Goal: Transaction & Acquisition: Obtain resource

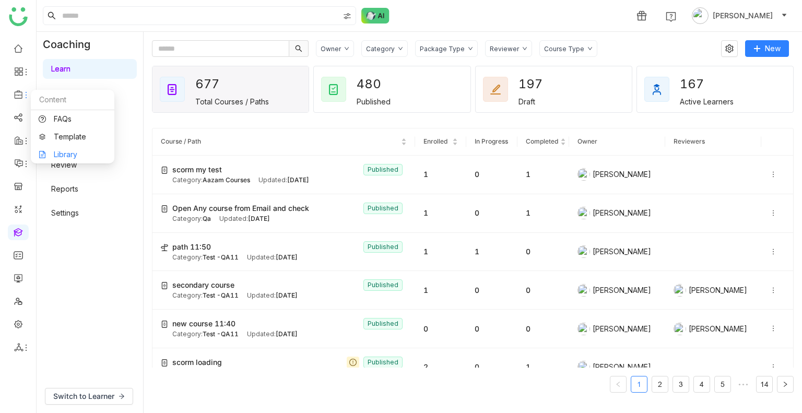
click at [61, 157] on link "Library" at bounding box center [73, 154] width 68 height 7
click at [61, 157] on body "1 [PERSON_NAME] Coaching Learn Events Practice AI Role Play Review Reports Sett…" at bounding box center [401, 206] width 802 height 413
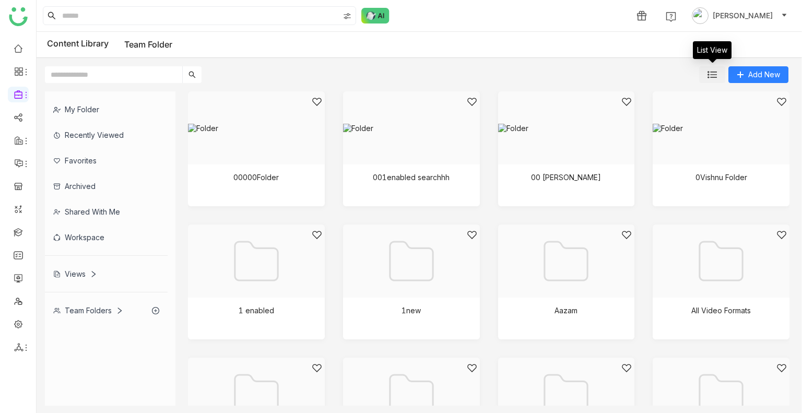
click at [719, 73] on button at bounding box center [712, 74] width 26 height 17
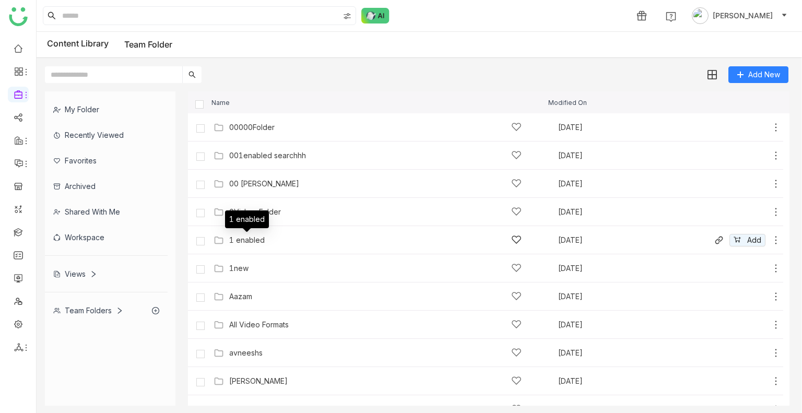
click at [261, 241] on div "1 enabled" at bounding box center [247, 240] width 36 height 8
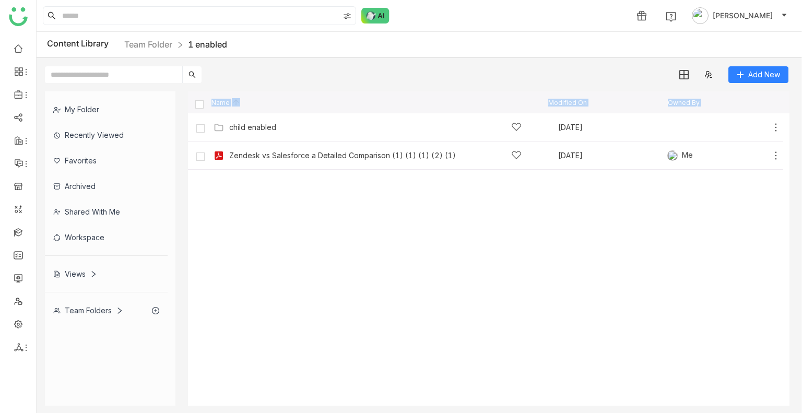
click at [370, 196] on cdk-virtual-scroll-viewport "child enabled [DATE] Add Zendesk vs Salesforce a Detailed Comparison (1) (1) (1…" at bounding box center [489, 259] width 602 height 293
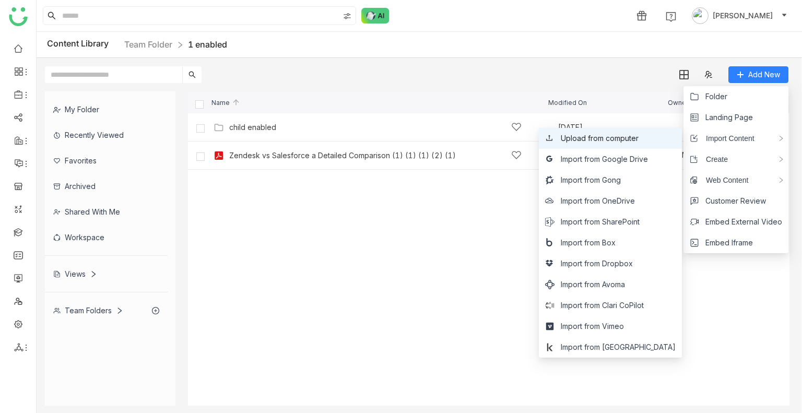
click at [639, 144] on span "Upload from computer" at bounding box center [600, 138] width 78 height 11
click at [647, 158] on span "Import from Google Drive" at bounding box center [604, 159] width 87 height 11
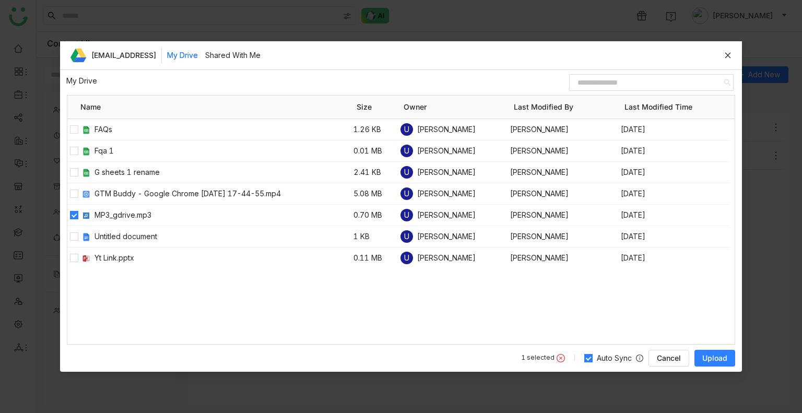
click at [710, 358] on span "Upload" at bounding box center [715, 358] width 25 height 10
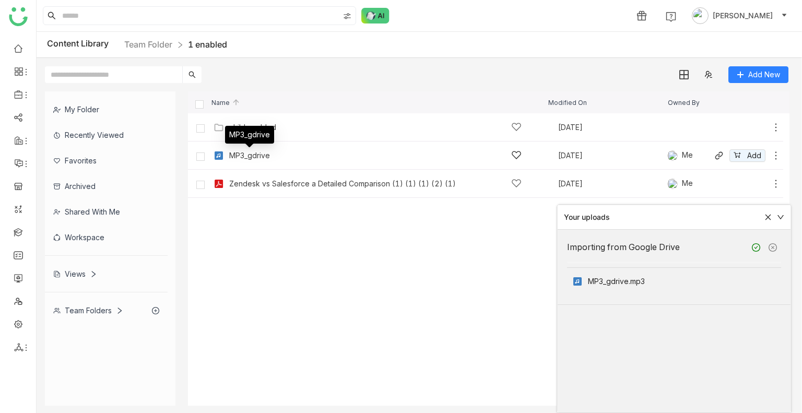
click at [243, 151] on div "MP3_gdrive" at bounding box center [249, 138] width 49 height 25
click at [249, 156] on div "MP3_gdrive" at bounding box center [249, 155] width 41 height 8
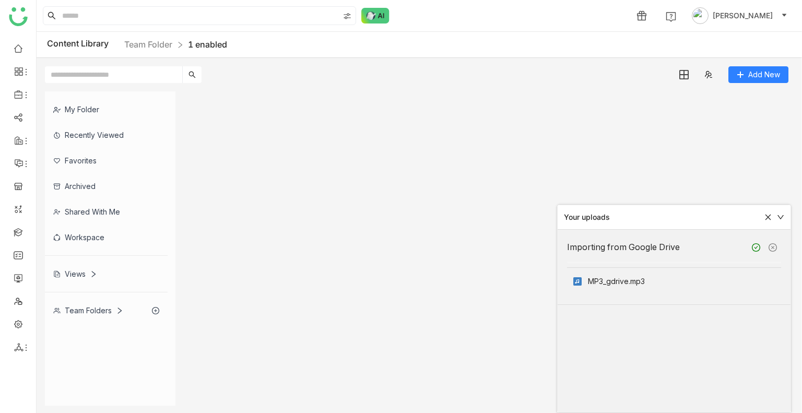
click at [249, 156] on gtmb-list-view at bounding box center [489, 248] width 602 height 314
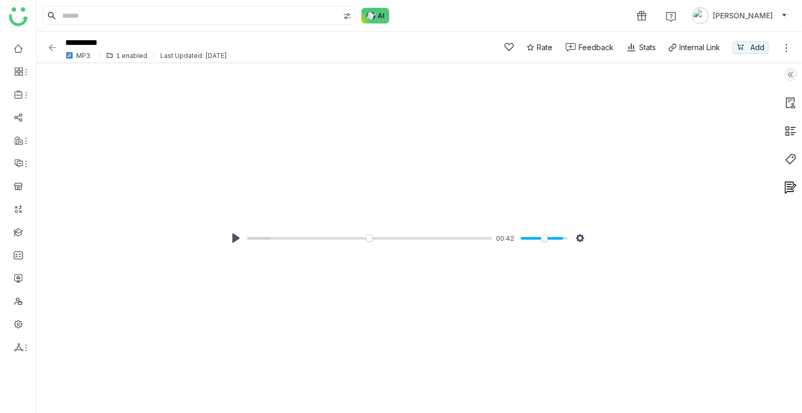
click at [88, 53] on div "MP3" at bounding box center [83, 56] width 14 height 8
click at [85, 55] on div "MP3" at bounding box center [83, 56] width 14 height 8
click at [125, 51] on div "MP3 1 enabled Last Updated: [DATE]" at bounding box center [272, 55] width 418 height 8
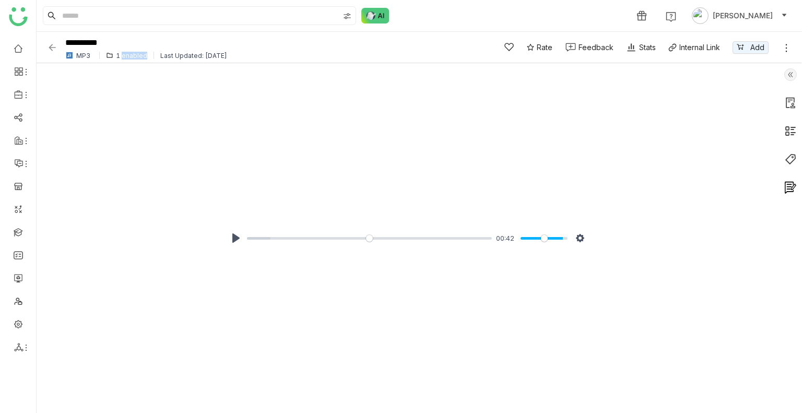
click at [125, 51] on div "MP3 1 enabled Last Updated: [DATE]" at bounding box center [272, 55] width 418 height 8
click at [91, 56] on div "MP3" at bounding box center [81, 55] width 37 height 8
click at [88, 56] on div "MP3" at bounding box center [81, 55] width 37 height 8
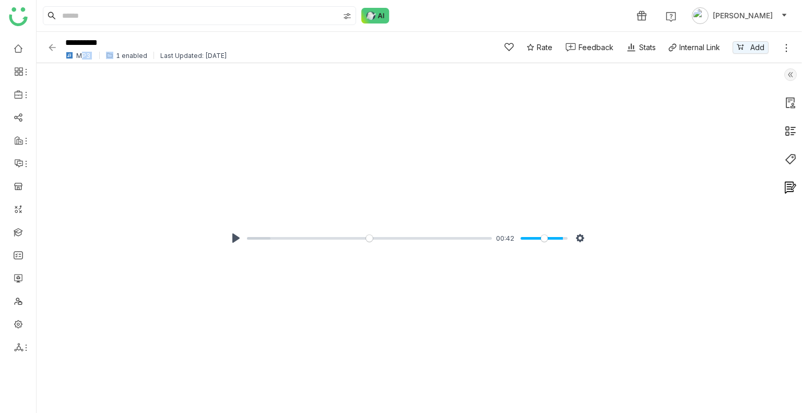
click at [88, 56] on div "MP3" at bounding box center [83, 56] width 14 height 8
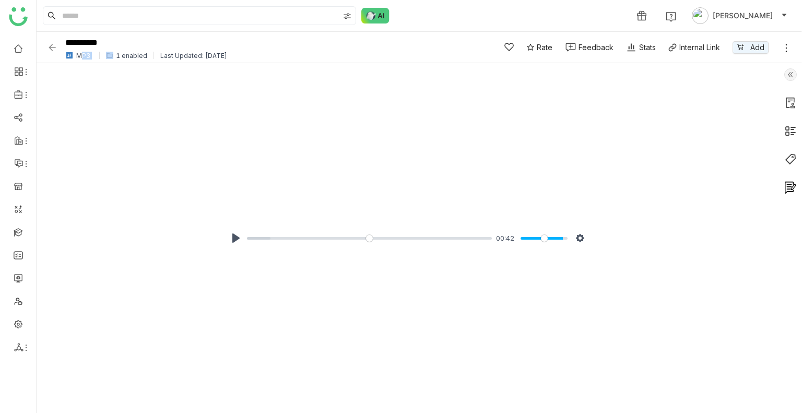
click at [50, 50] on img at bounding box center [52, 47] width 10 height 10
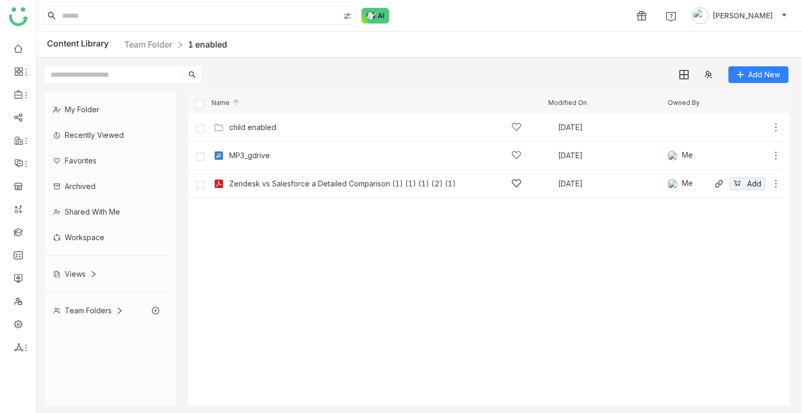
click at [251, 192] on div "Zendesk vs Salesforce a Detailed Comparison (1) (1) (1) (2) (1) [DATE] Me Add" at bounding box center [486, 184] width 596 height 28
click at [253, 161] on div "MP3_gdrive [DATE] Me Add" at bounding box center [496, 155] width 570 height 16
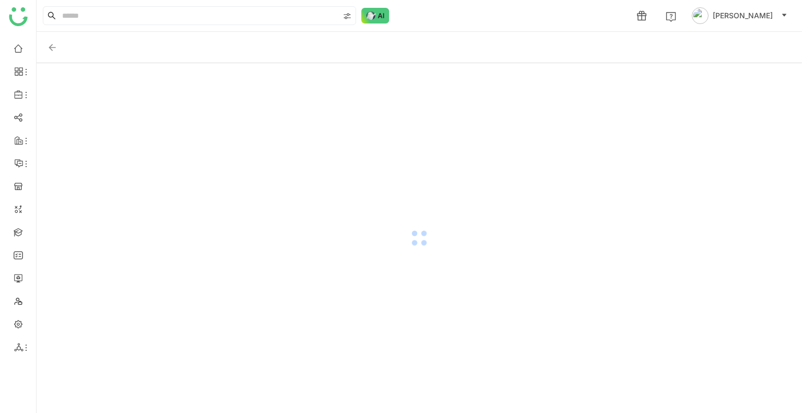
click at [253, 161] on div at bounding box center [420, 238] width 766 height 350
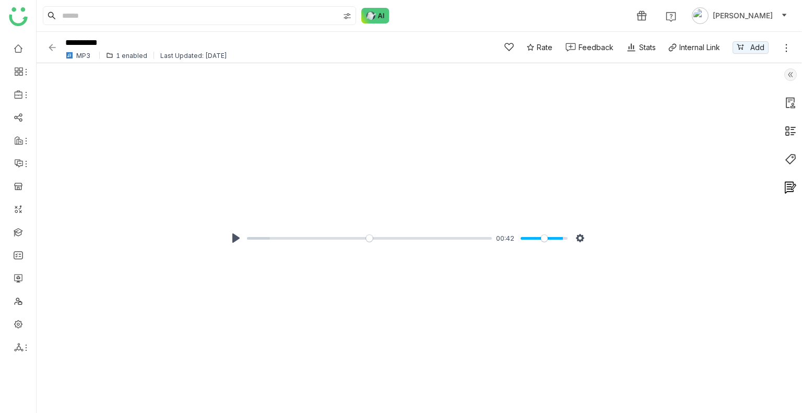
click at [87, 54] on div "MP3" at bounding box center [83, 56] width 14 height 8
click at [59, 43] on div "**********" at bounding box center [264, 47] width 434 height 29
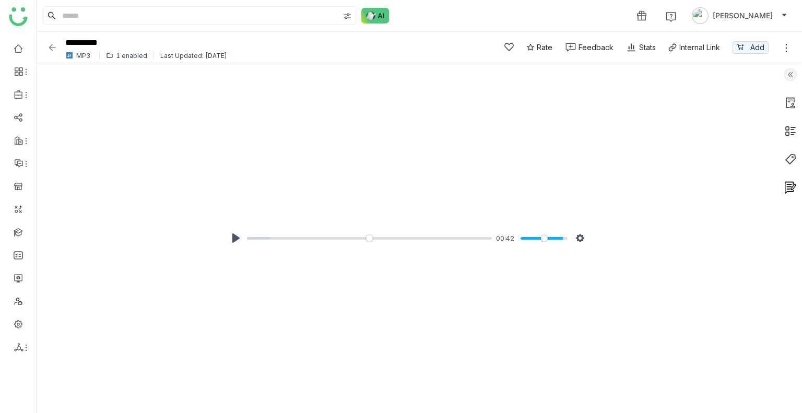
click at [52, 49] on img at bounding box center [52, 47] width 10 height 10
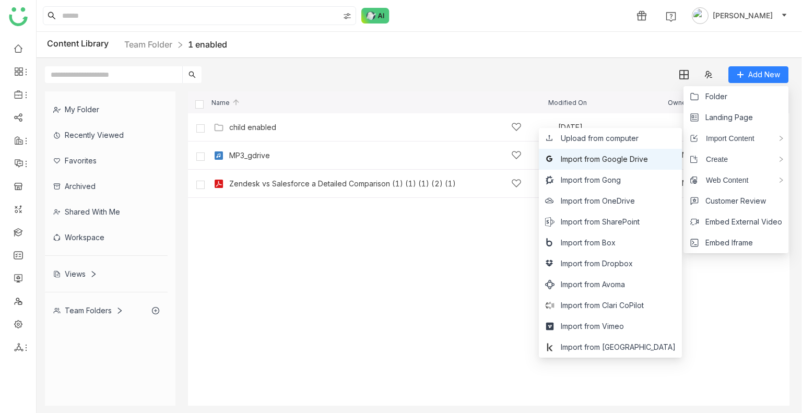
click at [646, 155] on span "Import from Google Drive" at bounding box center [604, 159] width 87 height 11
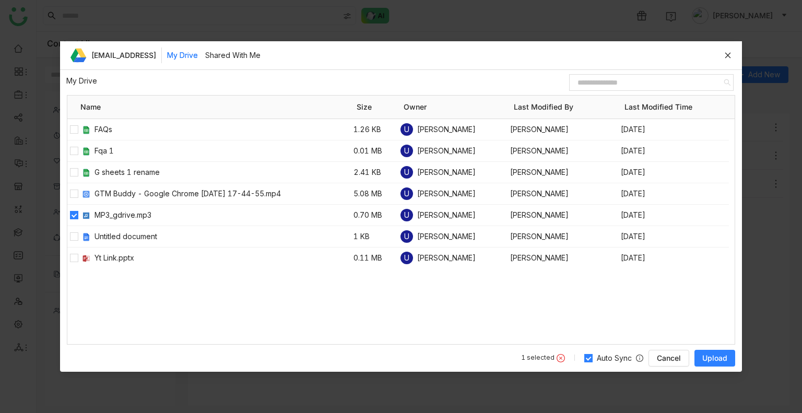
click at [719, 359] on span "Upload" at bounding box center [715, 358] width 25 height 10
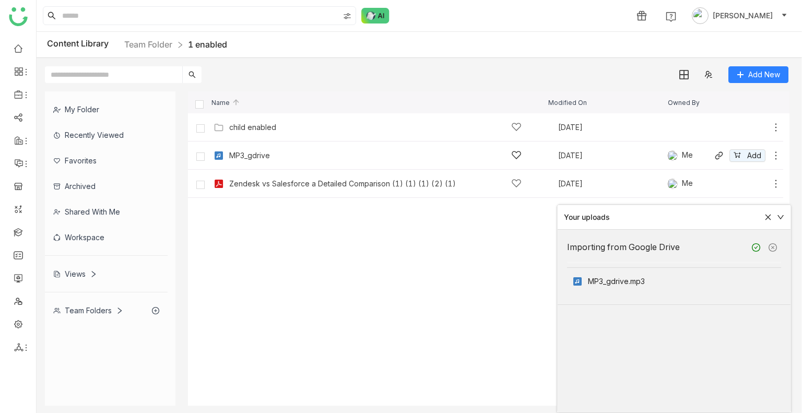
click at [401, 150] on div "MP3_gdrive" at bounding box center [375, 155] width 293 height 11
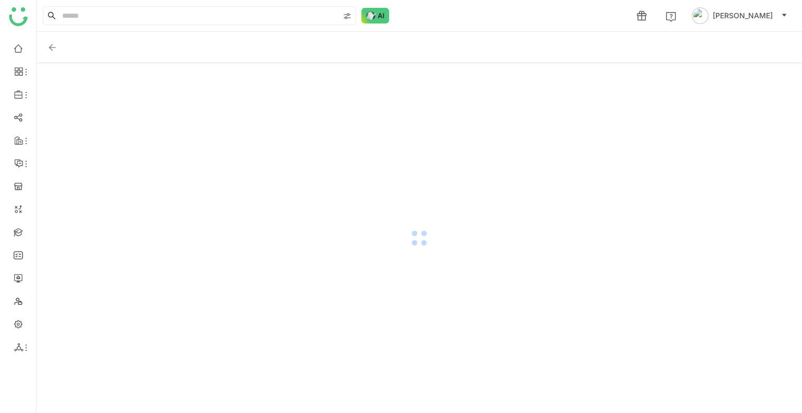
click at [401, 150] on div at bounding box center [420, 238] width 766 height 350
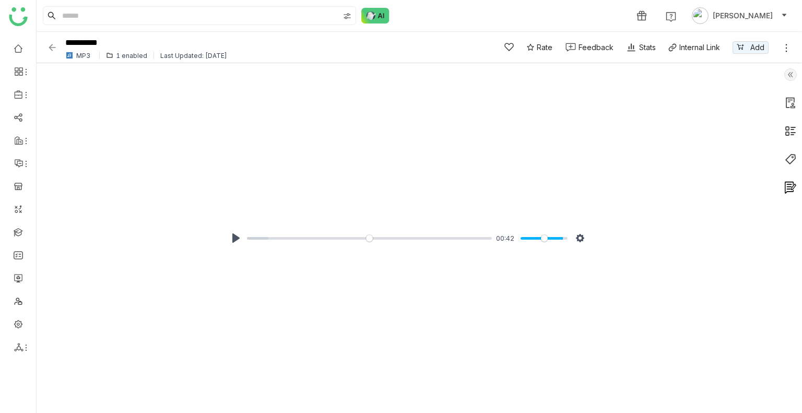
click at [46, 48] on div "**********" at bounding box center [420, 47] width 766 height 31
click at [51, 48] on img at bounding box center [52, 47] width 10 height 10
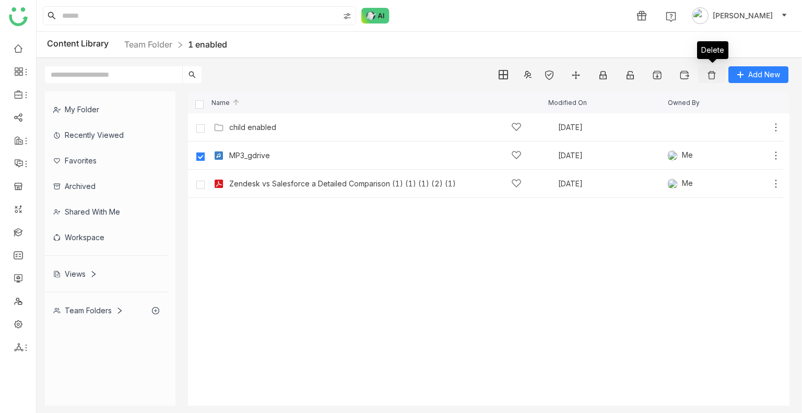
click at [710, 74] on img at bounding box center [712, 75] width 10 height 10
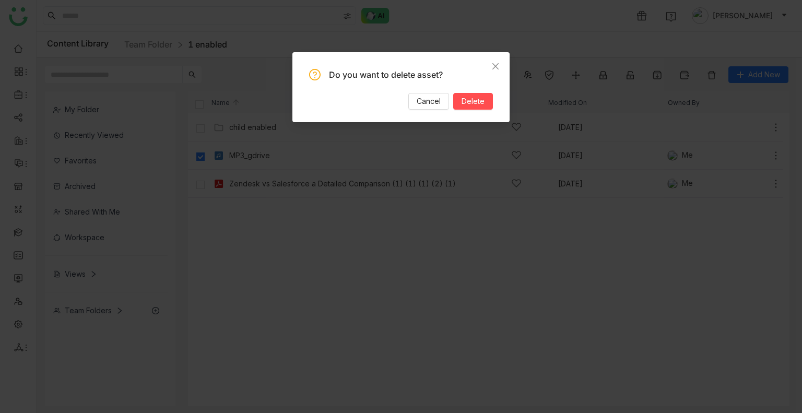
click at [468, 92] on div "Do you want to delete asset? Cancel Delete" at bounding box center [401, 89] width 184 height 41
click at [469, 96] on span "Delete" at bounding box center [473, 101] width 23 height 11
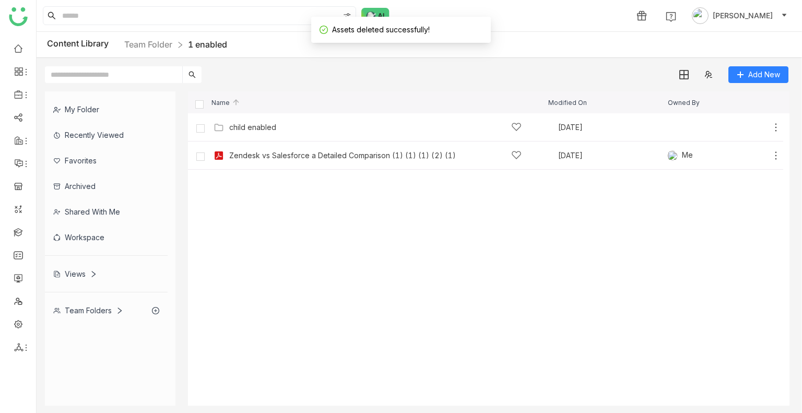
click at [348, 214] on cdk-virtual-scroll-viewport "child enabled [DATE] Add Zendesk vs Salesforce a Detailed Comparison (1) (1) (1…" at bounding box center [489, 259] width 602 height 293
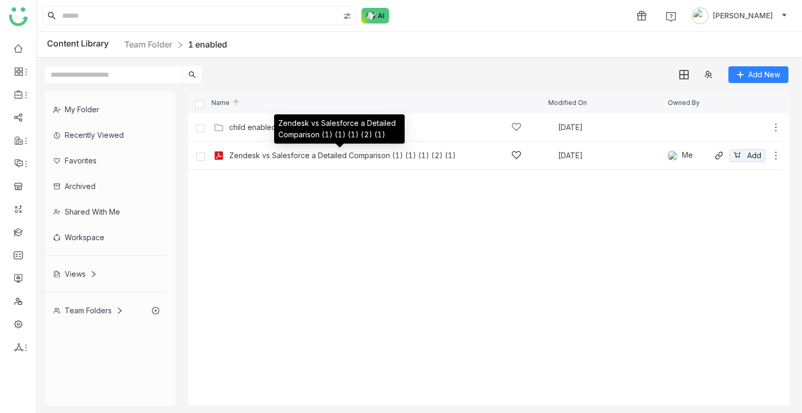
click at [341, 157] on div "Zendesk vs Salesforce a Detailed Comparison (1) (1) (1) (2) (1)" at bounding box center [342, 155] width 227 height 8
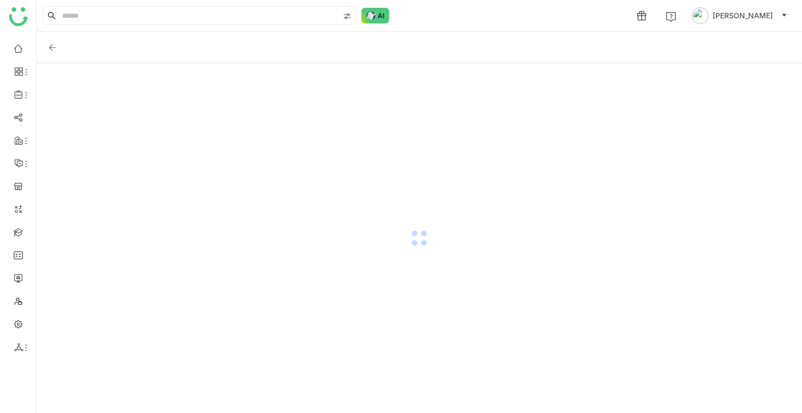
click at [341, 157] on div at bounding box center [420, 238] width 766 height 350
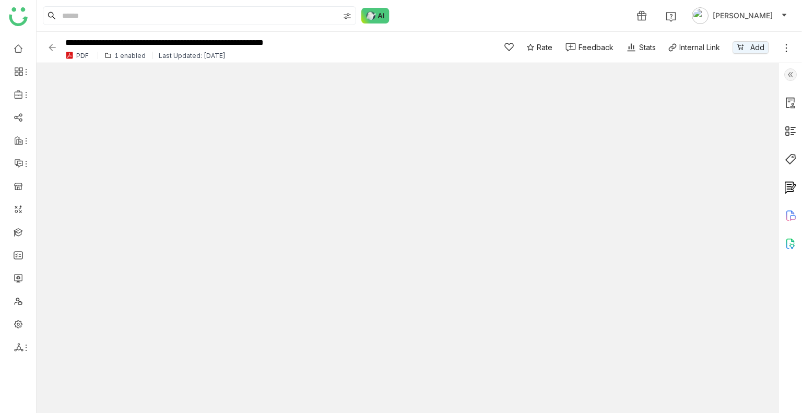
click at [51, 43] on img at bounding box center [52, 47] width 10 height 10
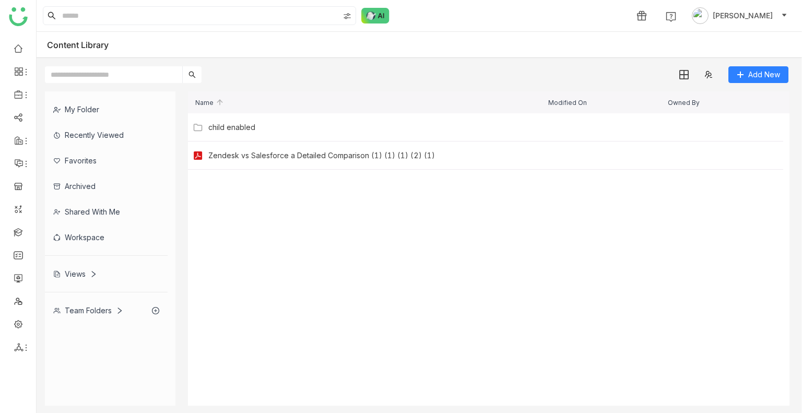
click at [51, 46] on div "Content Library" at bounding box center [85, 45] width 77 height 10
click at [535, 232] on cdk-virtual-scroll-viewport "child enabled [DATE] Add Zendesk vs Salesforce a Detailed Comparison (1) (1) (1…" at bounding box center [489, 259] width 602 height 293
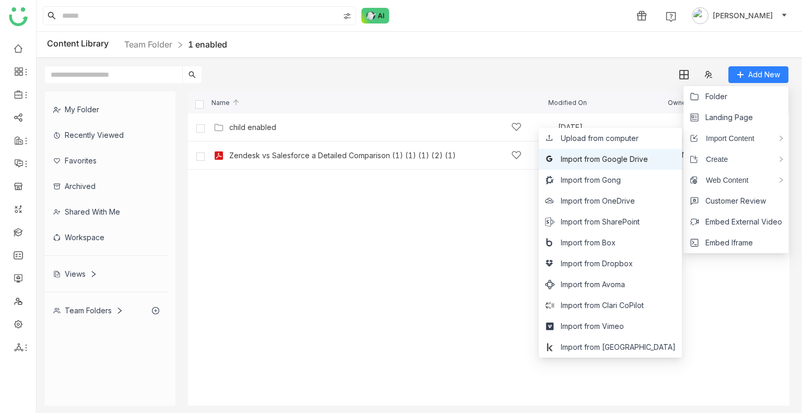
click at [624, 156] on span "Import from Google Drive" at bounding box center [604, 159] width 87 height 11
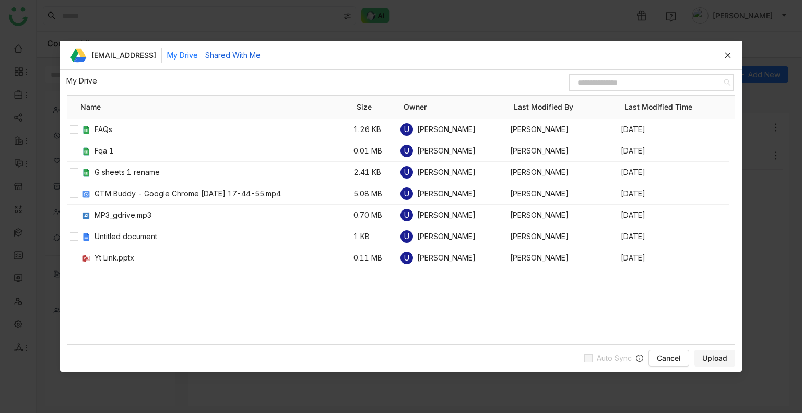
click at [259, 61] on button "Shared With Me" at bounding box center [232, 55] width 55 height 11
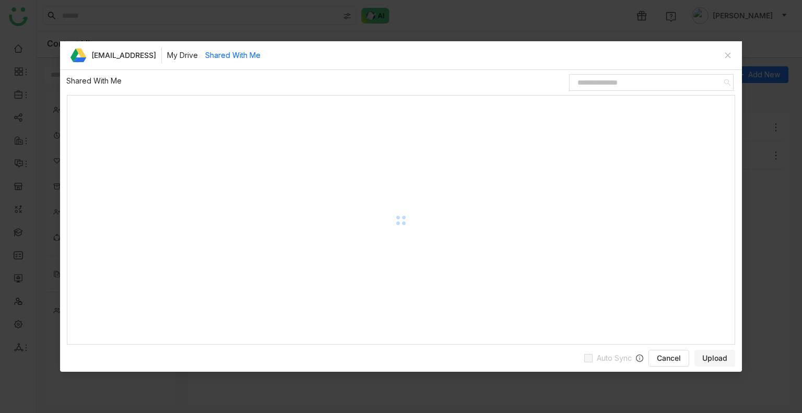
click at [205, 55] on gtmb-unified-file-items-table "[EMAIL_ADDRESS] My Drive Shared With Me Shared With Me / Name Size Owner Last M…" at bounding box center [401, 193] width 682 height 304
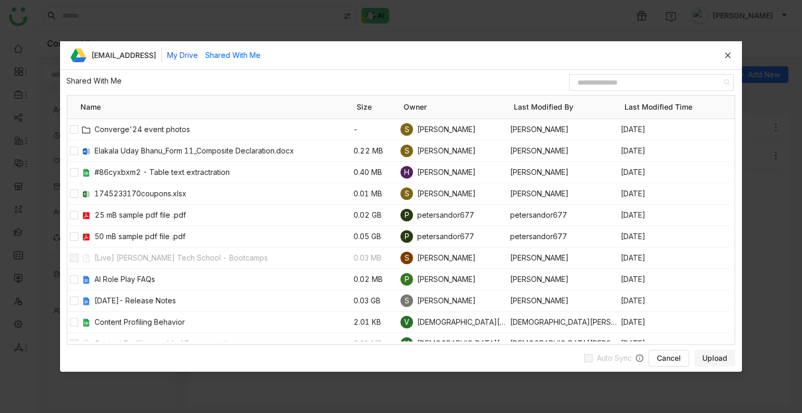
click at [198, 55] on button "My Drive" at bounding box center [182, 55] width 31 height 11
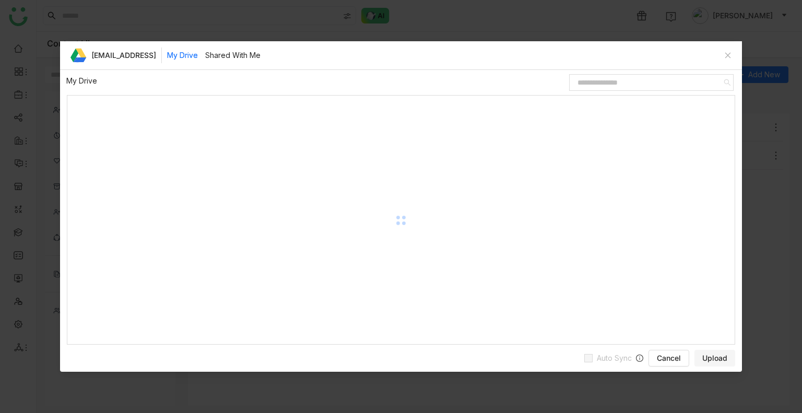
click at [205, 55] on gtmb-unified-file-items-table "[EMAIL_ADDRESS] My Drive Shared With Me My Drive / Name Size Owner Last Modifie…" at bounding box center [401, 193] width 682 height 304
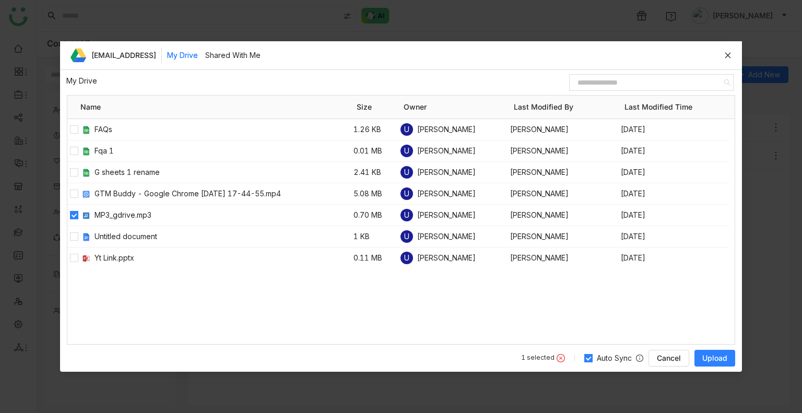
click at [706, 357] on span "Upload" at bounding box center [715, 358] width 25 height 10
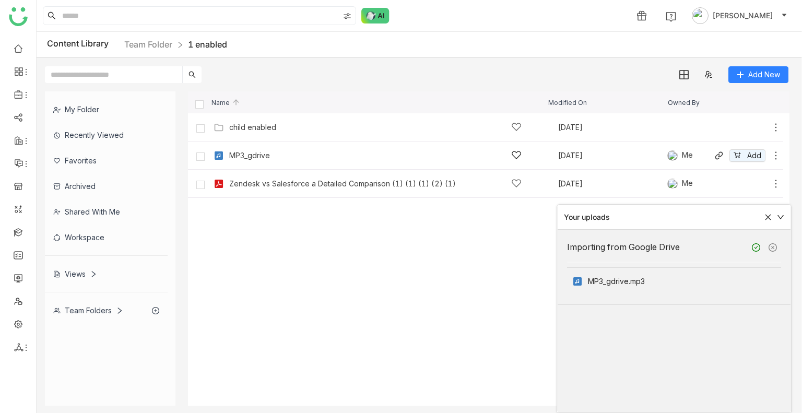
click at [259, 150] on div "MP3_gdrive" at bounding box center [375, 155] width 293 height 11
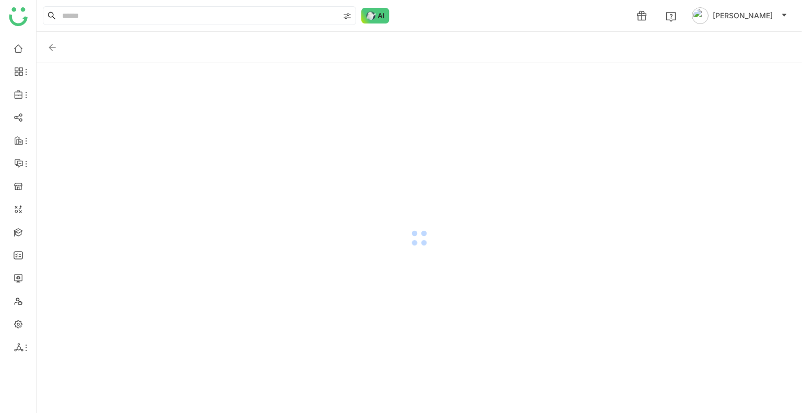
click at [259, 150] on div at bounding box center [420, 238] width 766 height 350
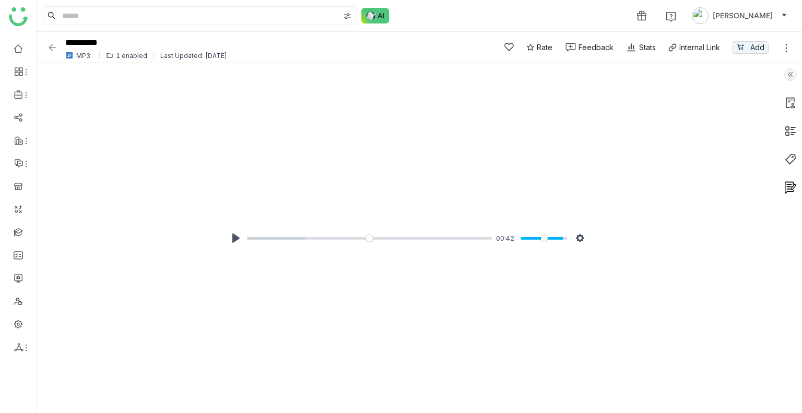
click at [790, 71] on img at bounding box center [791, 74] width 13 height 13
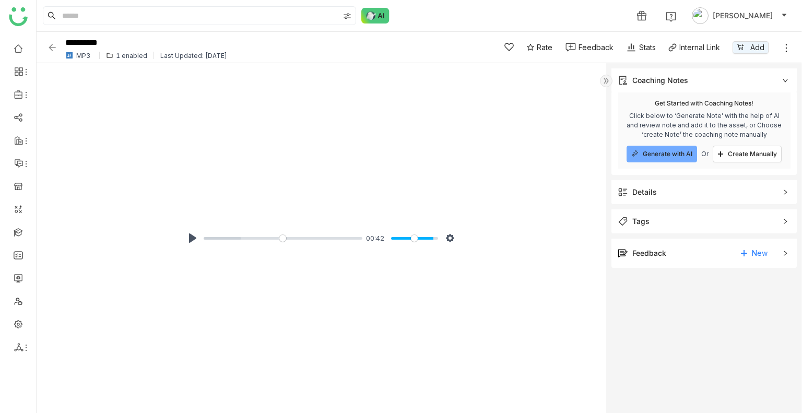
click at [51, 49] on img at bounding box center [52, 47] width 10 height 10
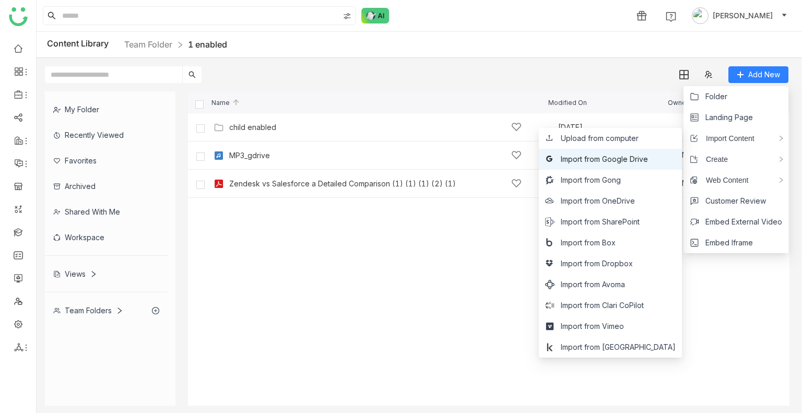
click at [620, 161] on span "Import from Google Drive" at bounding box center [604, 159] width 87 height 11
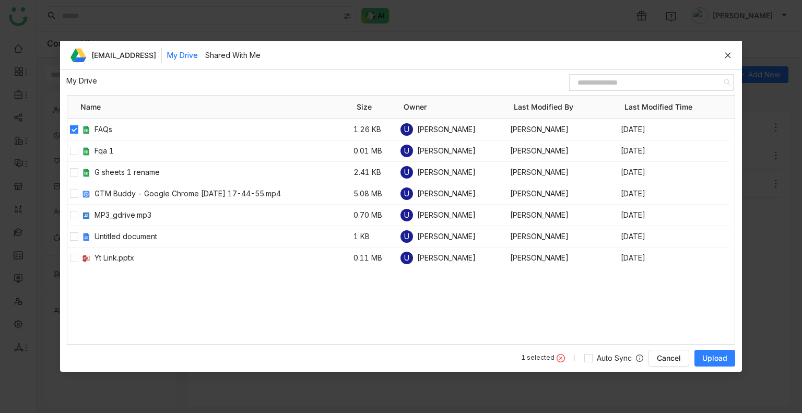
click at [716, 356] on span "Upload" at bounding box center [715, 358] width 25 height 10
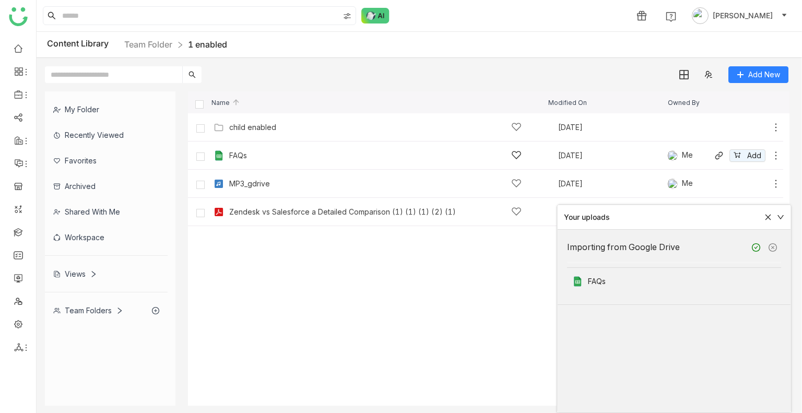
click at [244, 162] on div "FAQs [DATE] Me Add" at bounding box center [496, 155] width 570 height 16
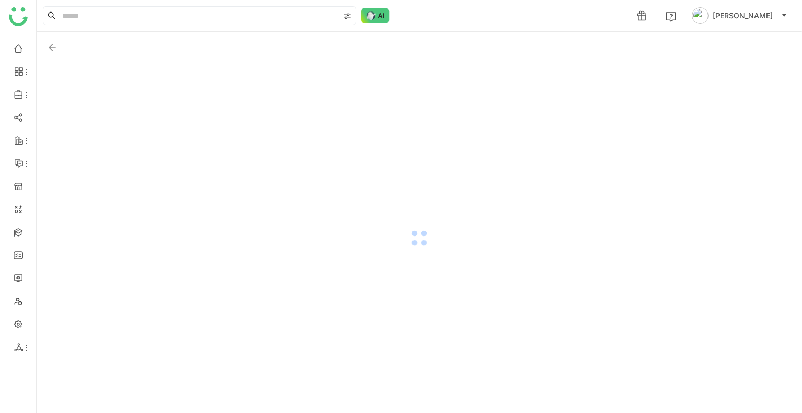
click at [244, 162] on div at bounding box center [420, 238] width 766 height 350
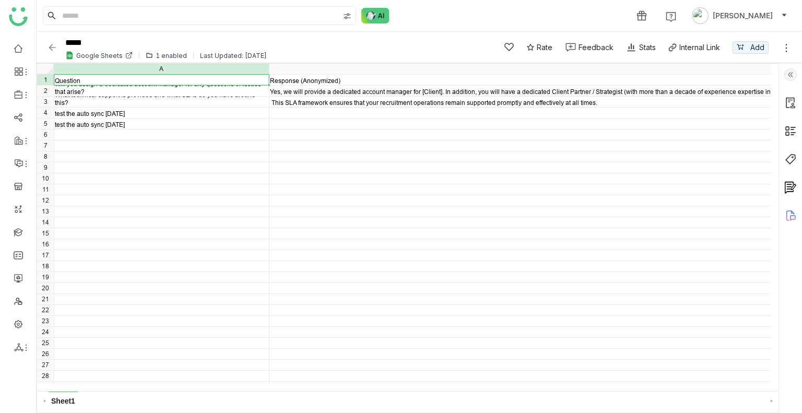
click at [51, 50] on img at bounding box center [52, 47] width 10 height 10
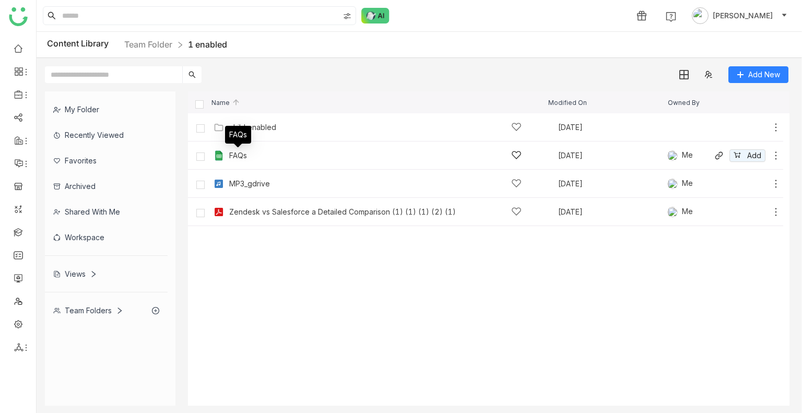
click at [242, 154] on div "FAQs" at bounding box center [238, 155] width 18 height 8
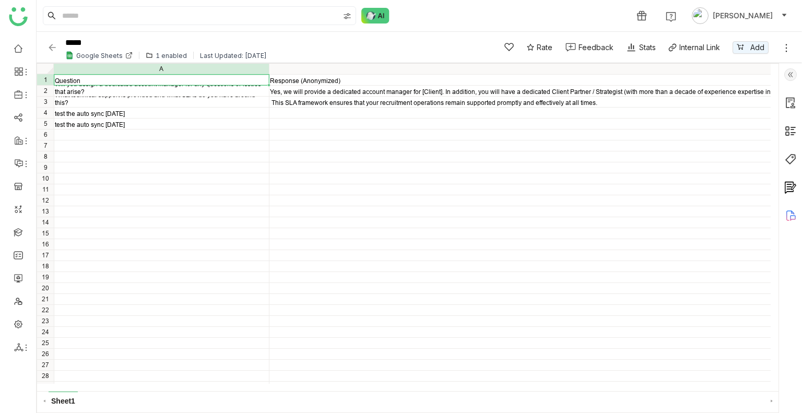
click at [54, 45] on img at bounding box center [52, 47] width 10 height 10
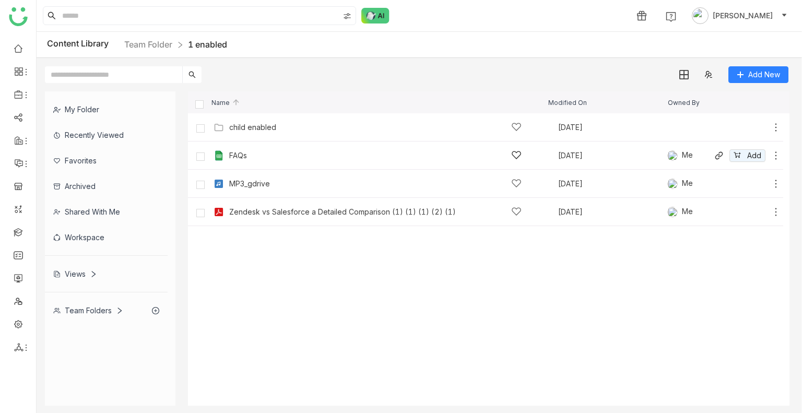
click at [777, 156] on icon at bounding box center [776, 155] width 10 height 10
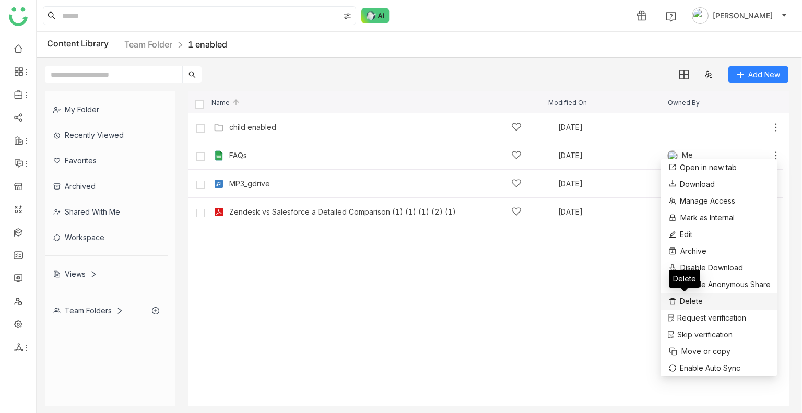
click at [695, 298] on span "Delete" at bounding box center [691, 301] width 23 height 11
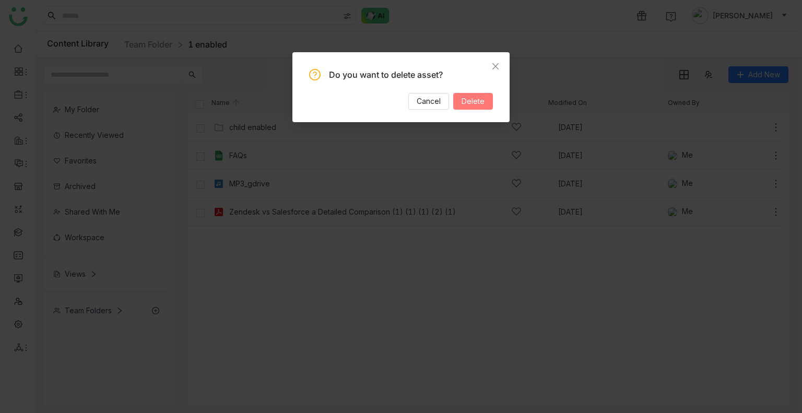
click at [474, 100] on span "Delete" at bounding box center [473, 101] width 23 height 11
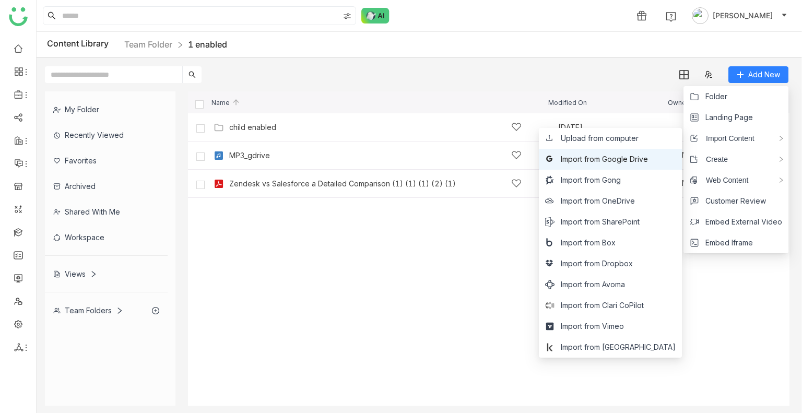
click at [631, 151] on li "Import from Google Drive" at bounding box center [610, 159] width 143 height 21
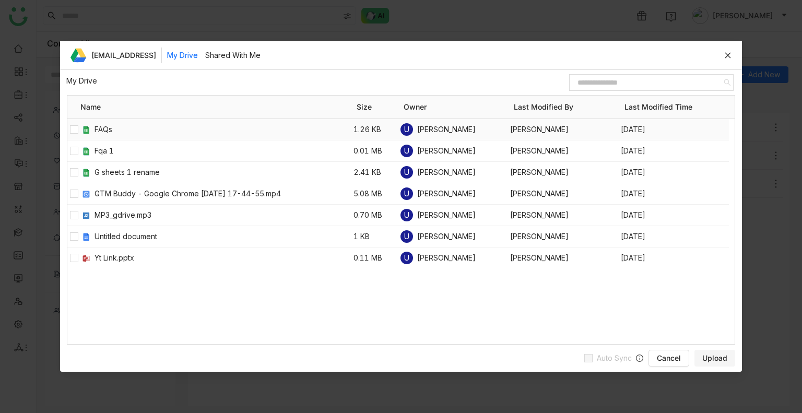
click at [68, 131] on div at bounding box center [73, 129] width 13 height 21
click at [713, 359] on span "Upload" at bounding box center [715, 358] width 25 height 10
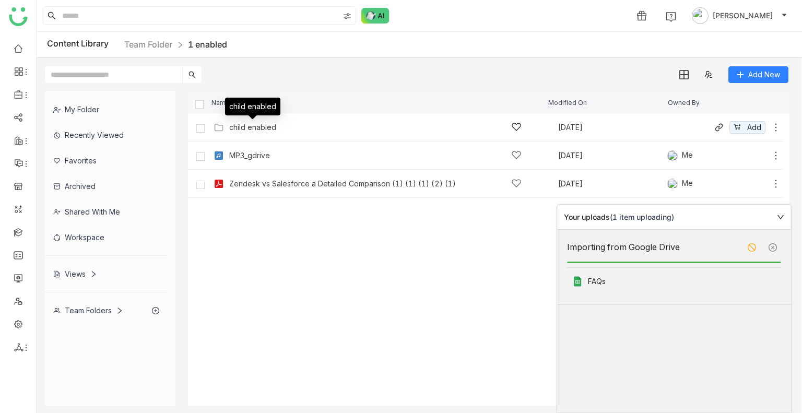
click at [253, 125] on div "child enabled" at bounding box center [252, 127] width 47 height 8
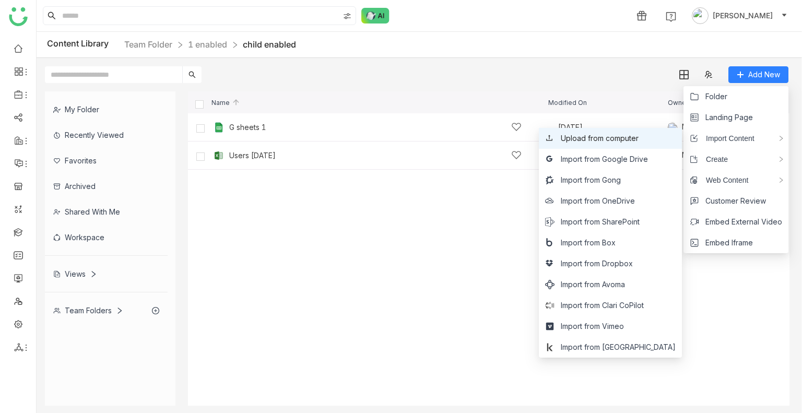
click at [639, 139] on span "Upload from computer" at bounding box center [600, 138] width 78 height 11
click at [648, 159] on span "Import from Google Drive" at bounding box center [604, 159] width 87 height 11
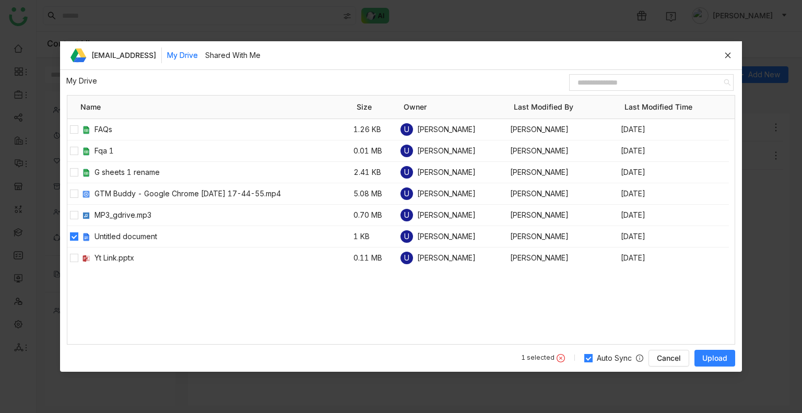
click at [715, 356] on span "Upload" at bounding box center [715, 358] width 25 height 10
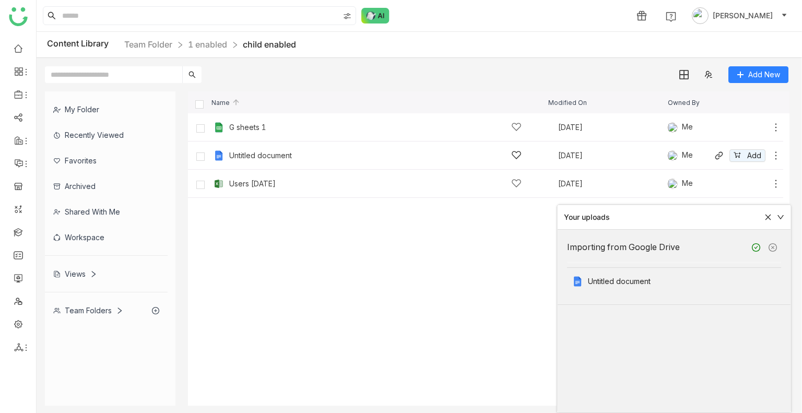
click at [776, 154] on icon at bounding box center [776, 155] width 10 height 10
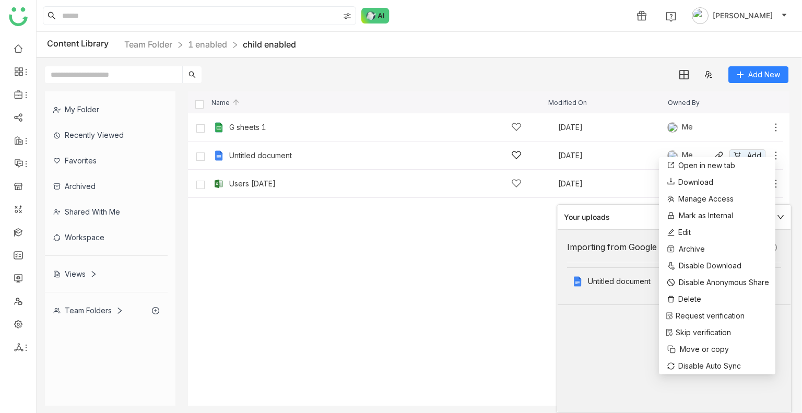
click at [277, 152] on div "Untitled document" at bounding box center [260, 155] width 63 height 8
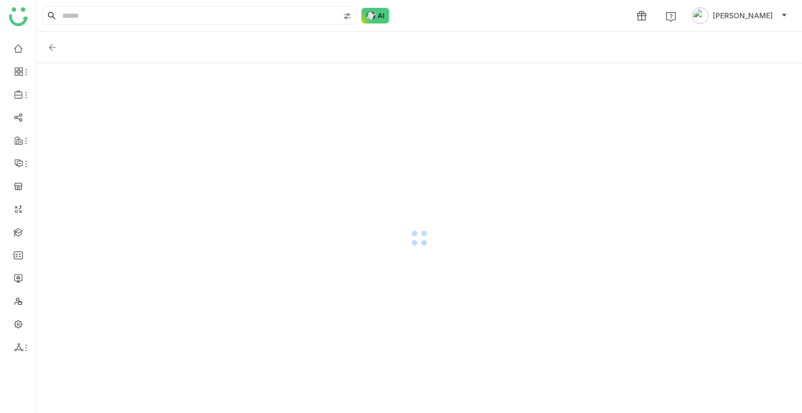
click at [277, 152] on div at bounding box center [420, 238] width 766 height 350
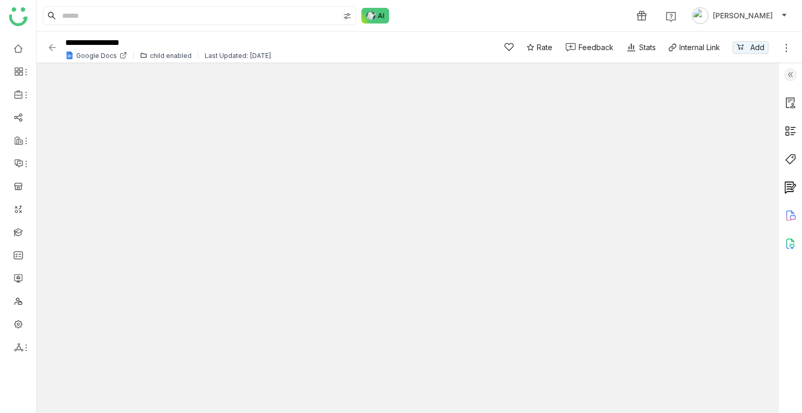
click at [121, 56] on icon at bounding box center [123, 56] width 5 height 5
click at [122, 59] on div "**********" at bounding box center [264, 47] width 434 height 29
click at [123, 55] on icon at bounding box center [124, 54] width 3 height 3
click at [56, 45] on img at bounding box center [52, 47] width 10 height 10
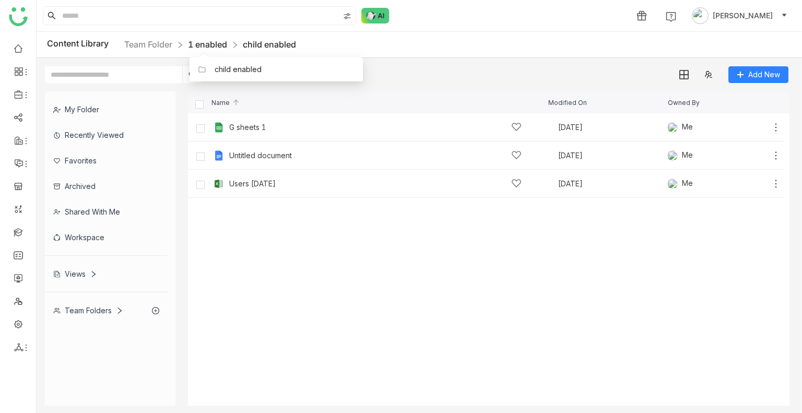
click at [212, 48] on link "1 enabled" at bounding box center [207, 44] width 39 height 10
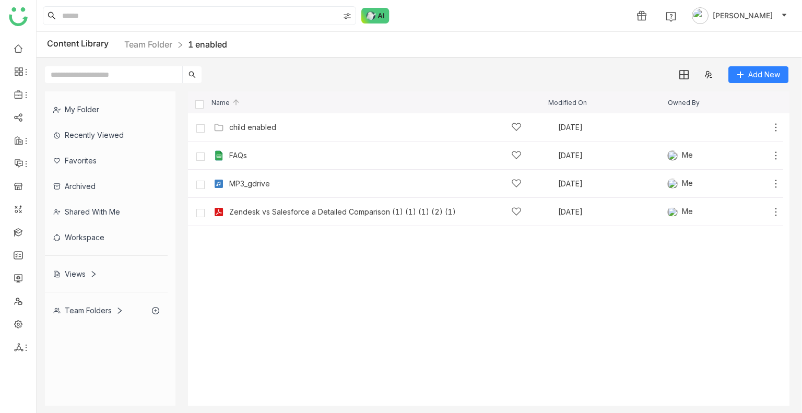
click at [311, 277] on cdk-virtual-scroll-viewport "child enabled Aug 25, 2025 Add FAQs Aug 4, 2025 Me Add MP3_gdrive Aug 19, 2025 …" at bounding box center [489, 259] width 602 height 293
click at [224, 300] on cdk-virtual-scroll-viewport "child enabled Aug 25, 2025 Add FAQs Aug 4, 2025 Me Add MP3_gdrive Aug 19, 2025 …" at bounding box center [489, 259] width 602 height 293
click at [275, 119] on div "child enabled Aug 25, 2025 Add" at bounding box center [486, 127] width 596 height 28
click at [261, 122] on div "child enabled" at bounding box center [375, 127] width 293 height 11
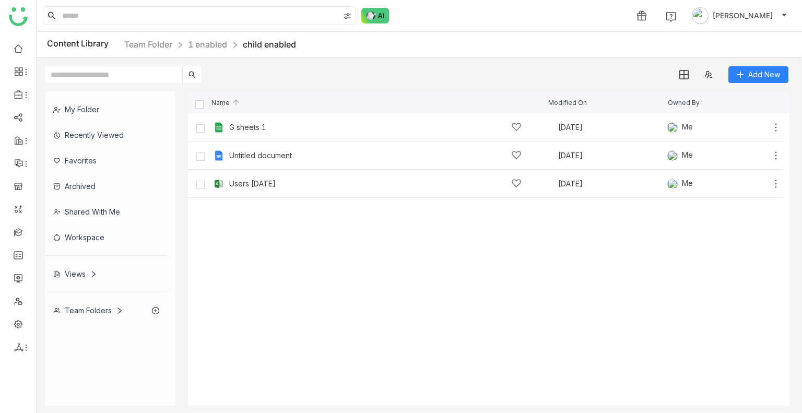
click at [282, 309] on cdk-virtual-scroll-viewport "G sheets 1 Jul 30, 2025 Me Add Untitled document Jul 29, 2025 Me Add Users 08-2…" at bounding box center [489, 259] width 602 height 293
click at [213, 41] on link "1 enabled" at bounding box center [207, 44] width 39 height 10
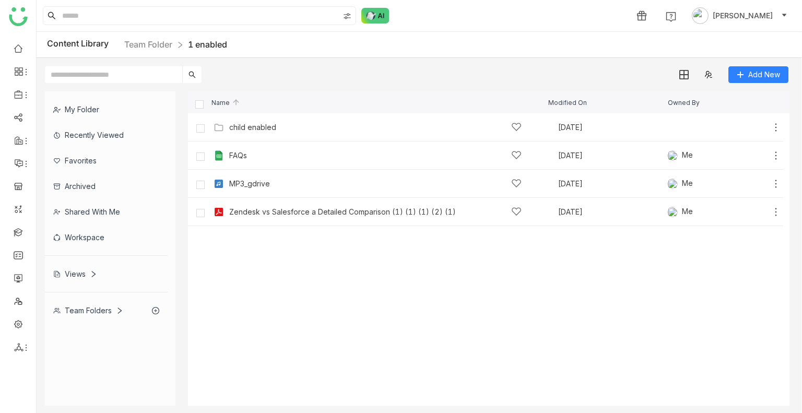
click at [342, 286] on cdk-virtual-scroll-viewport "child enabled Aug 25, 2025 Add FAQs Aug 4, 2025 Me Add MP3_gdrive Aug 19, 2025 …" at bounding box center [489, 259] width 602 height 293
click at [19, 229] on link at bounding box center [18, 231] width 9 height 9
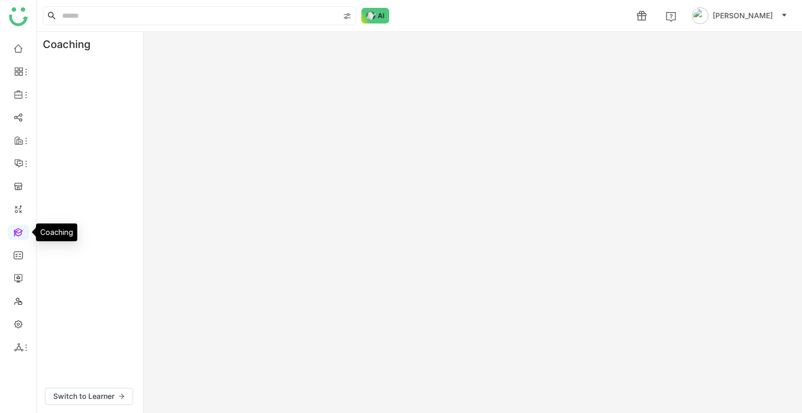
click at [19, 229] on link at bounding box center [18, 231] width 9 height 9
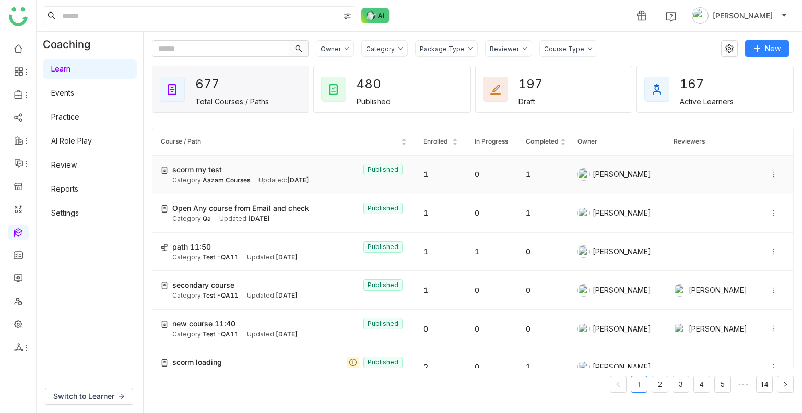
click at [286, 180] on div "Updated: Sep 01, 2025" at bounding box center [284, 181] width 51 height 10
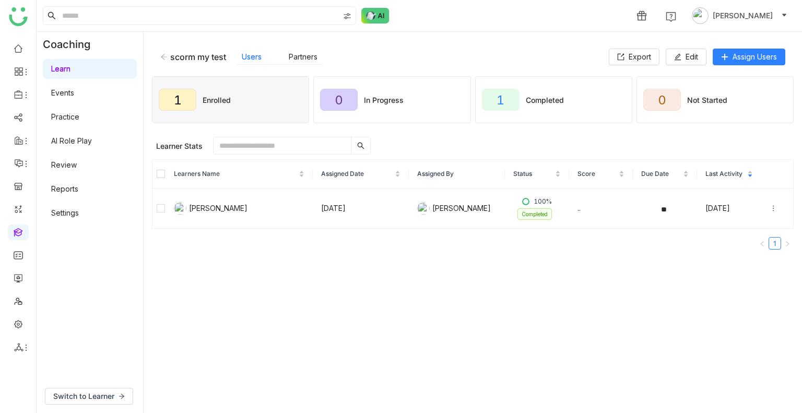
click at [165, 56] on icon at bounding box center [163, 56] width 7 height 7
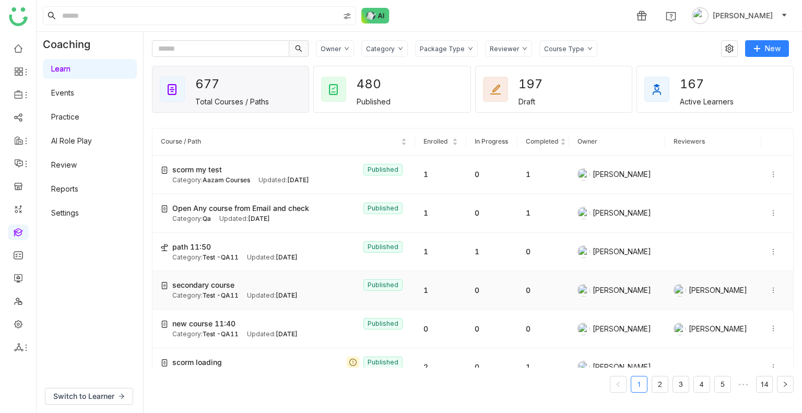
click at [286, 304] on td "secondary course Published Category: Test -QA11 Updated: Sep 01, 2025" at bounding box center [284, 290] width 263 height 39
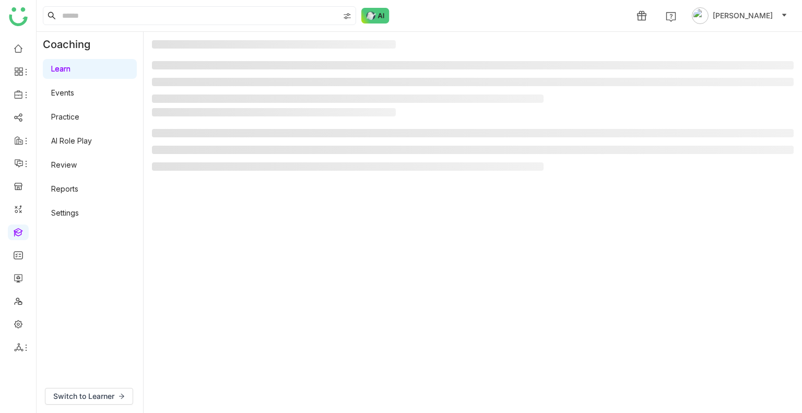
click at [286, 304] on gtmb-manage-detail-wrapper at bounding box center [473, 222] width 642 height 365
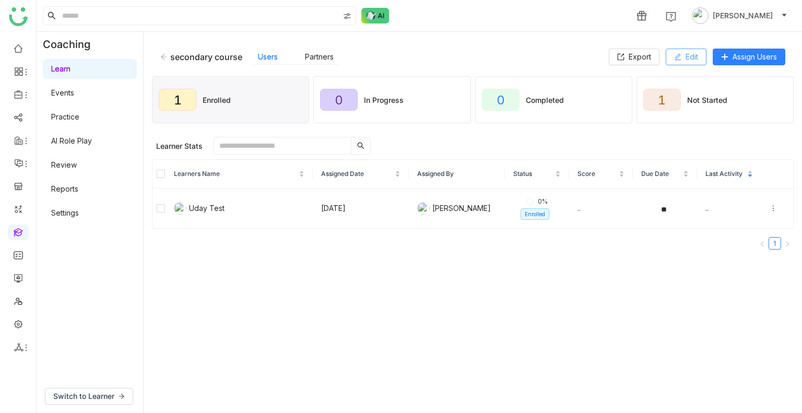
click at [687, 57] on span "Edit" at bounding box center [692, 56] width 13 height 11
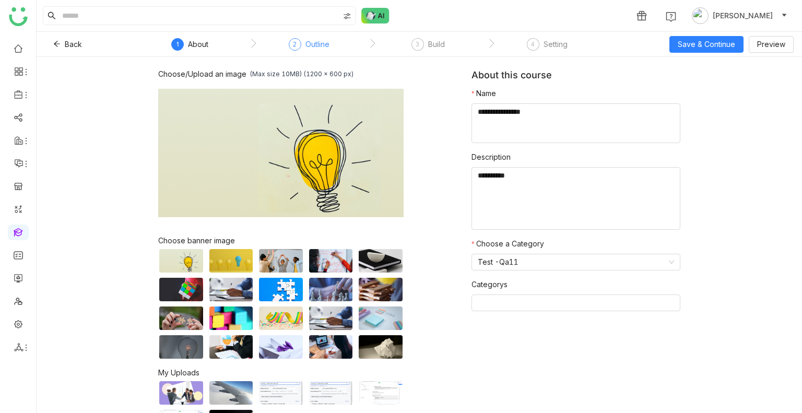
click at [311, 51] on div "2 Outline" at bounding box center [309, 47] width 41 height 19
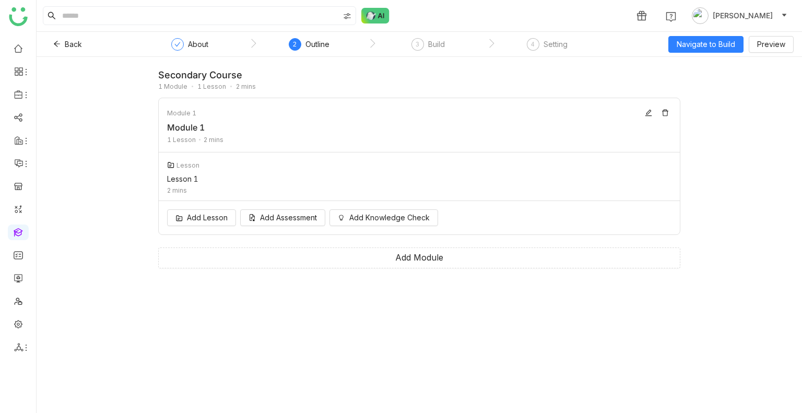
click at [410, 49] on nz-step "3 Build" at bounding box center [428, 47] width 119 height 19
click at [422, 46] on div "3" at bounding box center [418, 44] width 13 height 13
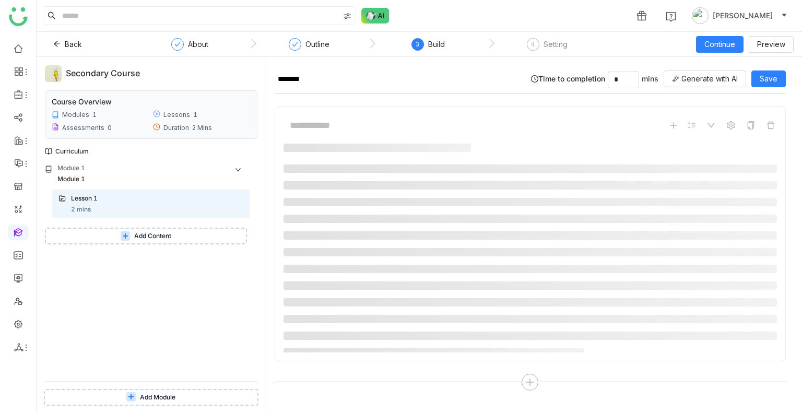
click at [156, 239] on span "Add Content" at bounding box center [152, 236] width 37 height 10
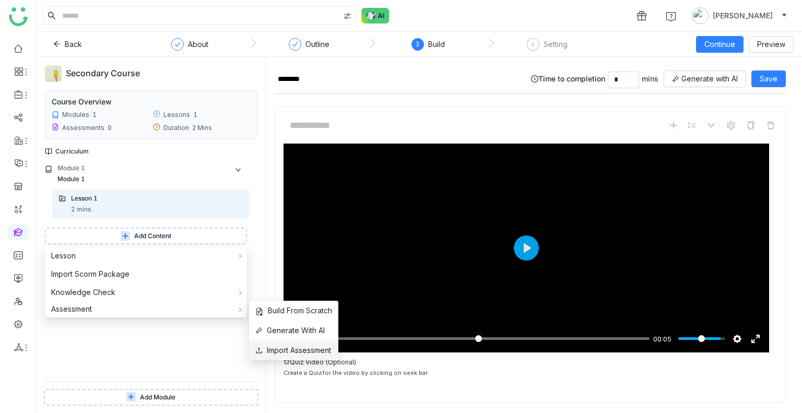
click at [299, 351] on span "Import Assessment" at bounding box center [293, 350] width 76 height 11
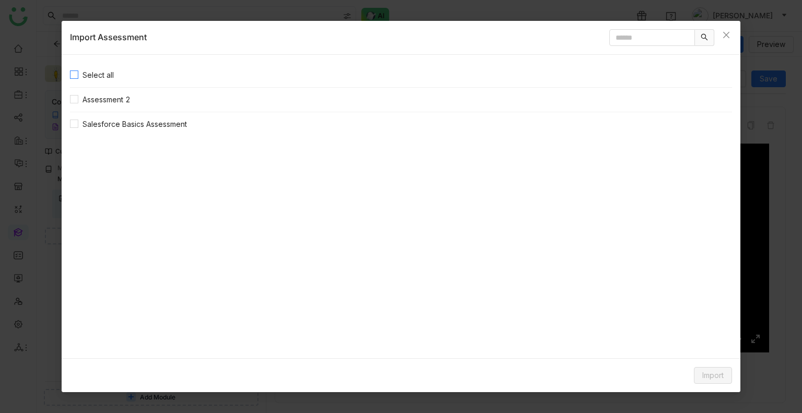
click at [86, 77] on span "Select all" at bounding box center [98, 74] width 40 height 11
click at [697, 373] on button "Import" at bounding box center [713, 375] width 38 height 17
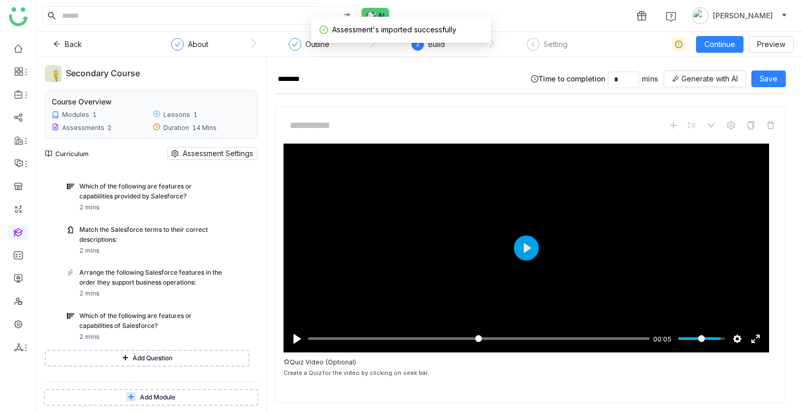
scroll to position [215, 0]
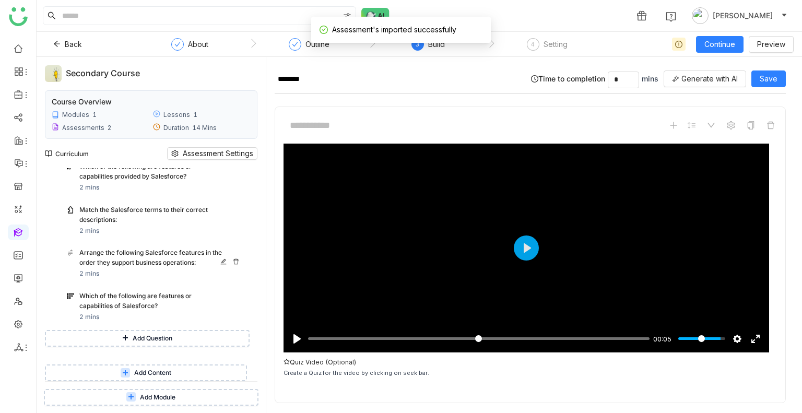
click at [115, 260] on div "Arrange the following Salesforce features in the order they support business op…" at bounding box center [151, 258] width 144 height 20
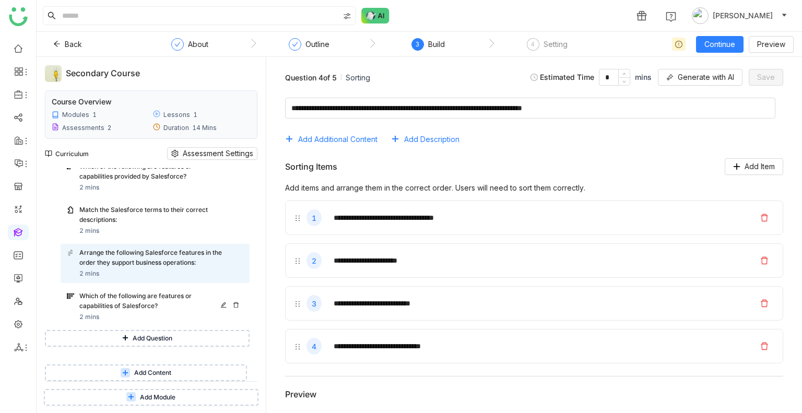
click at [124, 294] on div "Which of the following are features or capabilities of Salesforce?" at bounding box center [151, 301] width 144 height 20
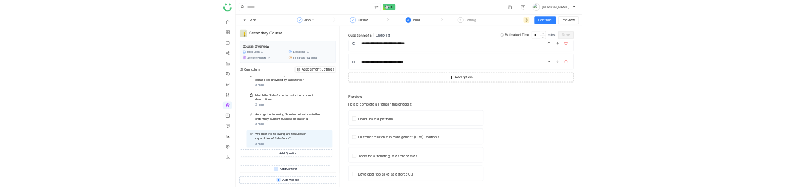
scroll to position [186, 0]
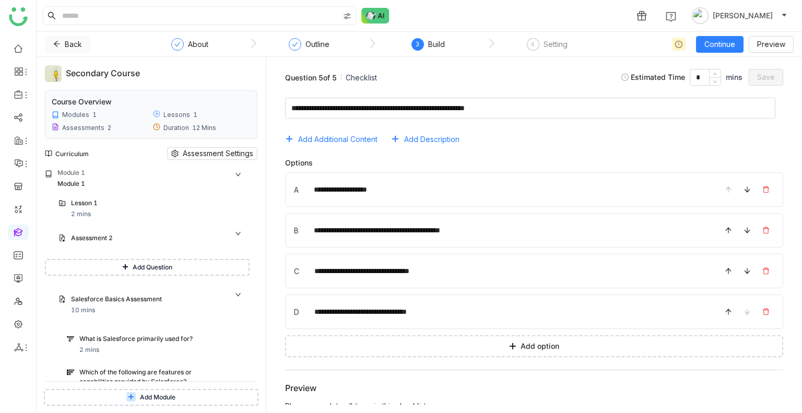
click at [70, 41] on span "Back" at bounding box center [73, 44] width 17 height 11
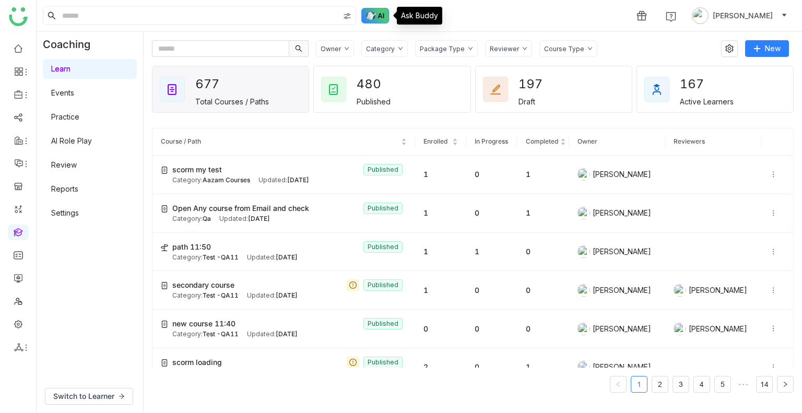
click at [376, 14] on img at bounding box center [375, 16] width 28 height 16
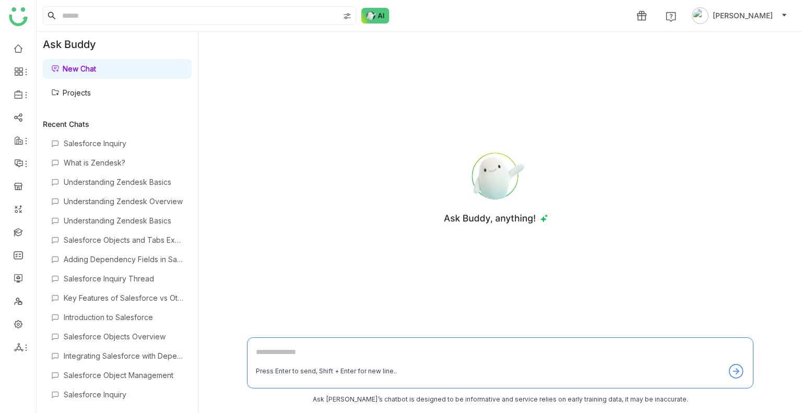
click at [279, 186] on div "Press Enter to send, Shift + Enter for new line.." at bounding box center [500, 362] width 507 height 51
click at [91, 97] on link "Projects" at bounding box center [71, 92] width 40 height 9
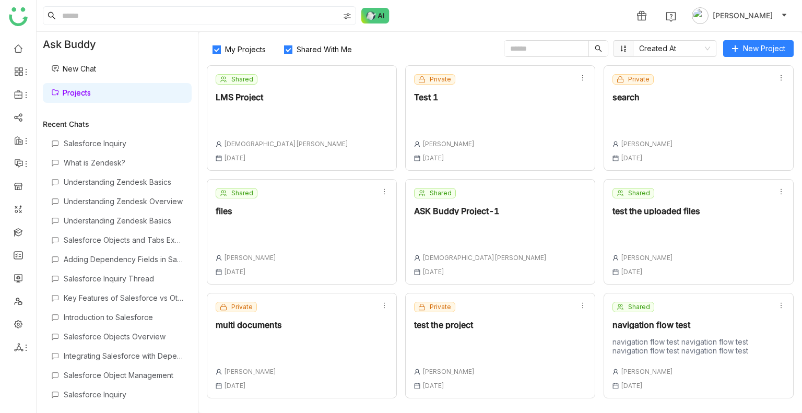
click at [301, 51] on span "Shared With Me" at bounding box center [325, 49] width 64 height 9
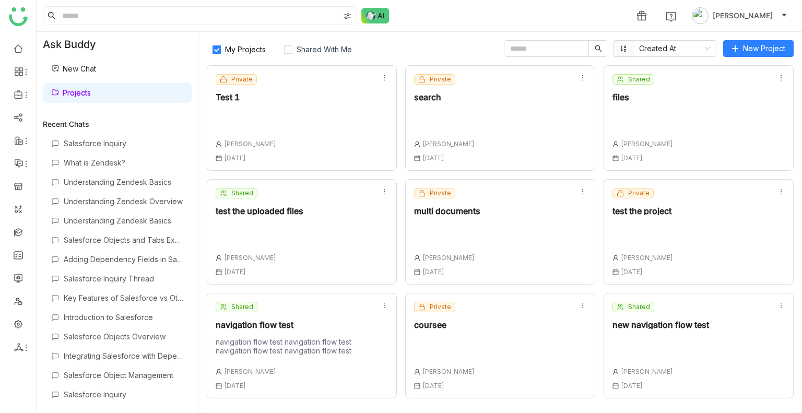
click at [238, 48] on span "My Projects" at bounding box center [245, 49] width 49 height 9
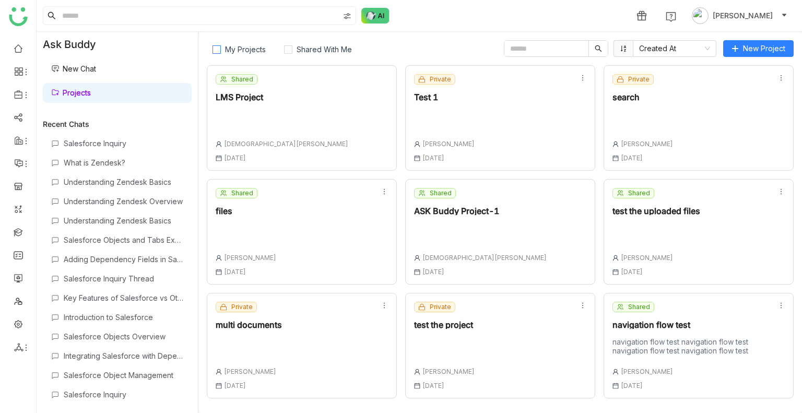
click at [238, 48] on span "My Projects" at bounding box center [245, 49] width 49 height 9
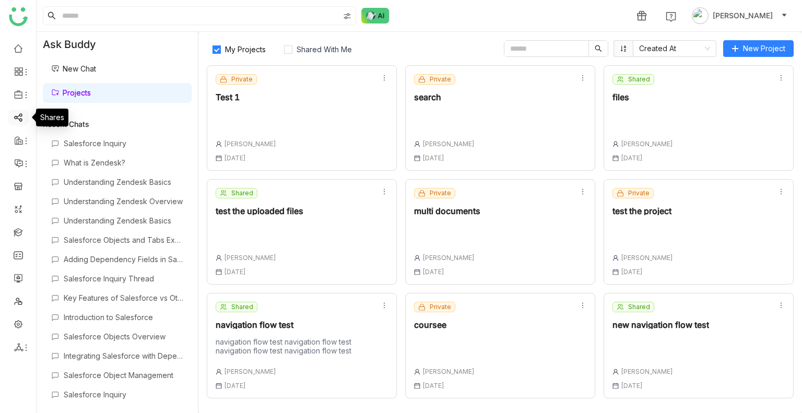
click at [19, 114] on link at bounding box center [18, 116] width 9 height 9
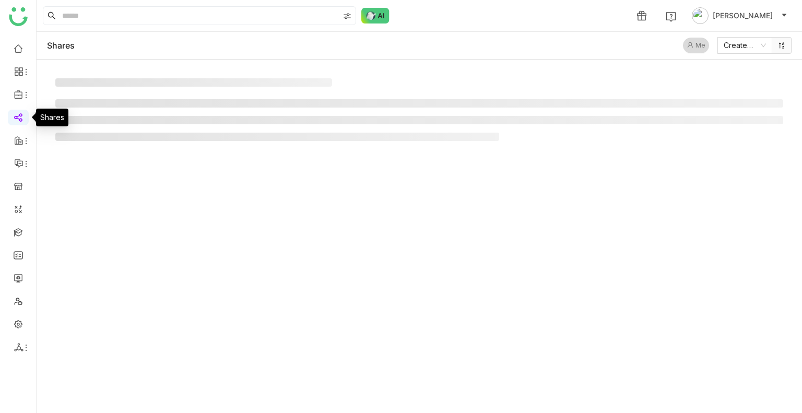
click at [19, 114] on link at bounding box center [18, 116] width 9 height 9
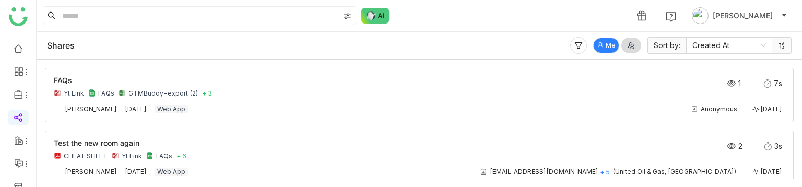
click at [605, 41] on button "Me" at bounding box center [606, 46] width 26 height 16
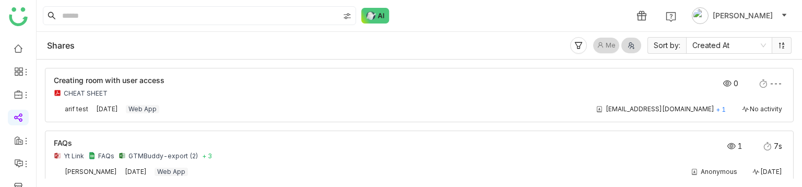
click at [605, 41] on button "Me" at bounding box center [606, 46] width 26 height 16
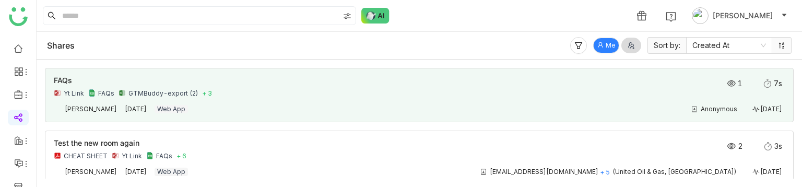
click at [144, 86] on div "FAQs Yt Link FAQs GTMBuddy-export (2) + 3" at bounding box center [346, 87] width 585 height 21
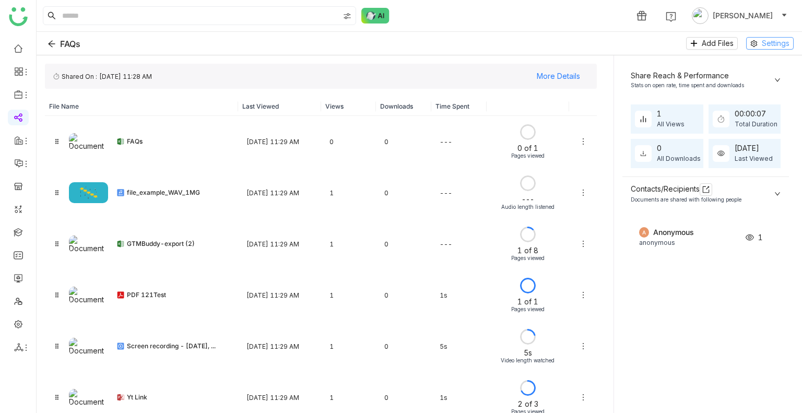
click at [769, 39] on span "Settings" at bounding box center [776, 43] width 28 height 11
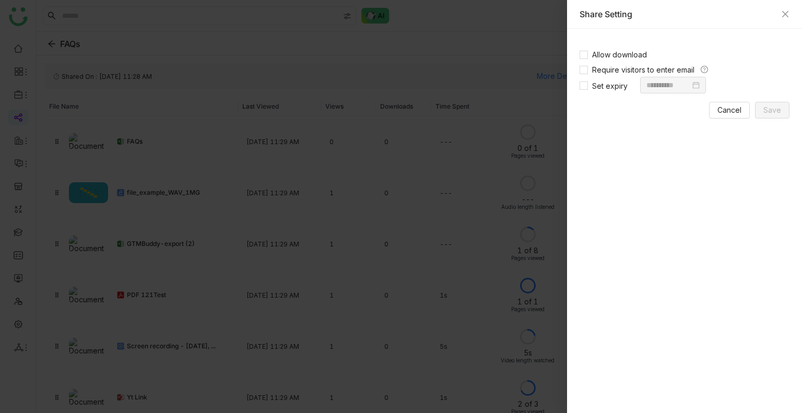
click at [272, 62] on div at bounding box center [401, 206] width 802 height 413
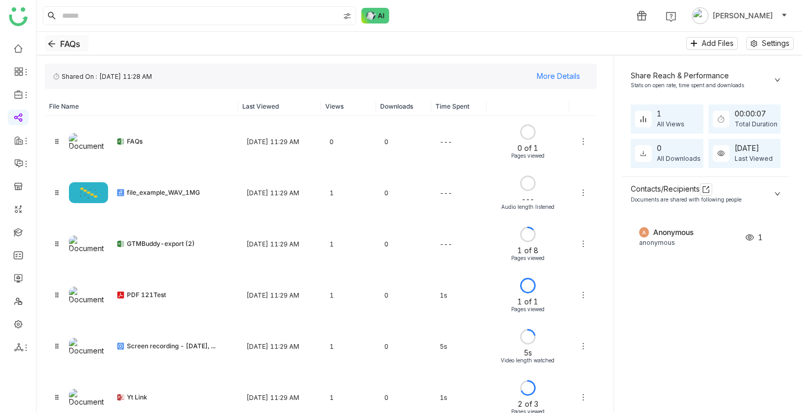
click at [49, 44] on icon "Back" at bounding box center [52, 44] width 8 height 8
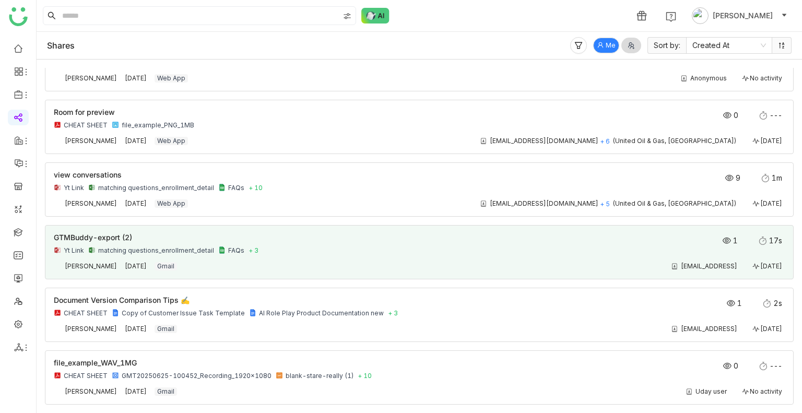
scroll to position [407, 0]
click at [423, 186] on div "GTMBuddy-export (2) Yt Link matching questions_enrollment_detail FAQs + 3" at bounding box center [346, 244] width 585 height 21
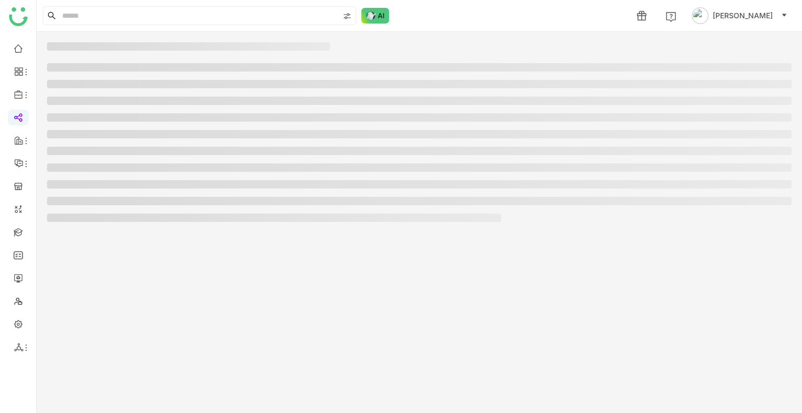
click at [423, 186] on gtmb-share-detail-wrapper at bounding box center [420, 222] width 766 height 381
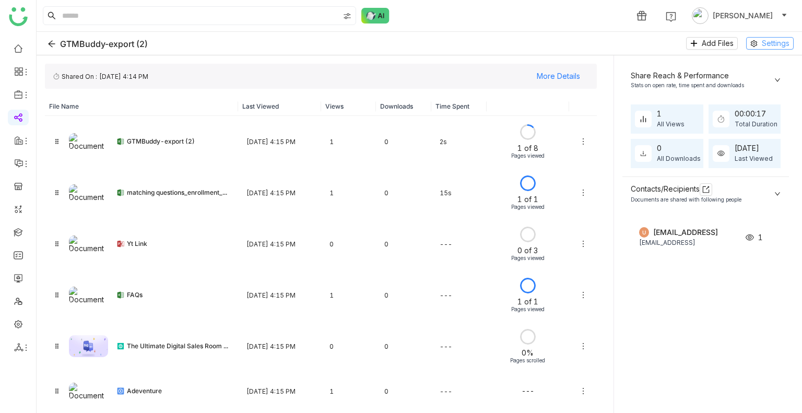
click at [752, 42] on icon at bounding box center [754, 43] width 7 height 7
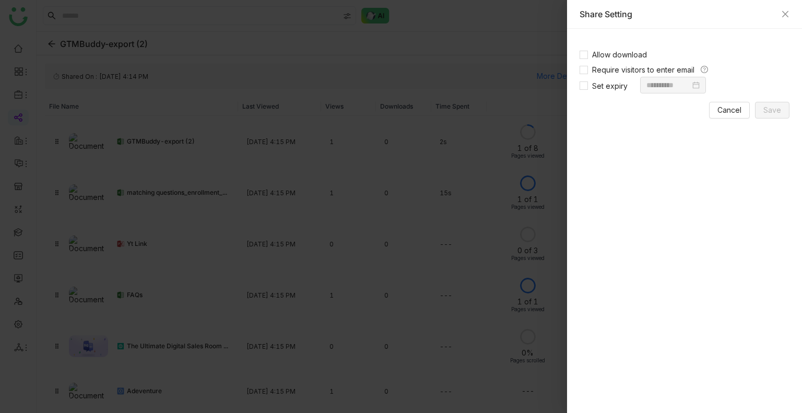
click at [780, 18] on div "Share Setting" at bounding box center [685, 13] width 210 height 11
click at [788, 8] on div "Share Setting" at bounding box center [685, 13] width 210 height 11
click at [788, 10] on icon "Close" at bounding box center [785, 14] width 8 height 8
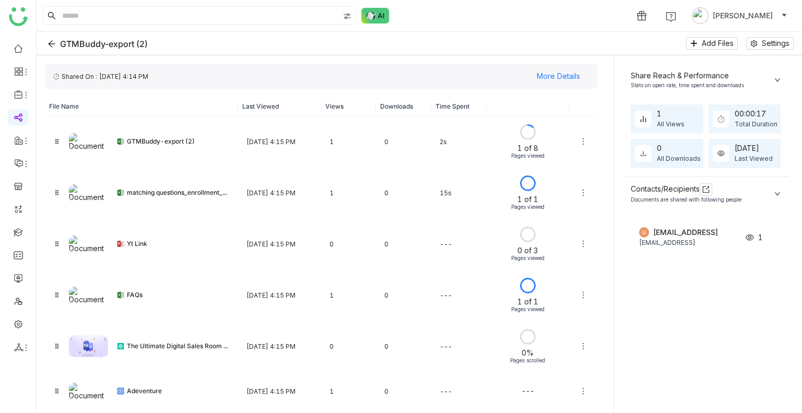
click at [740, 44] on div "Add Files Settings" at bounding box center [740, 43] width 108 height 13
click at [755, 43] on icon at bounding box center [754, 43] width 7 height 7
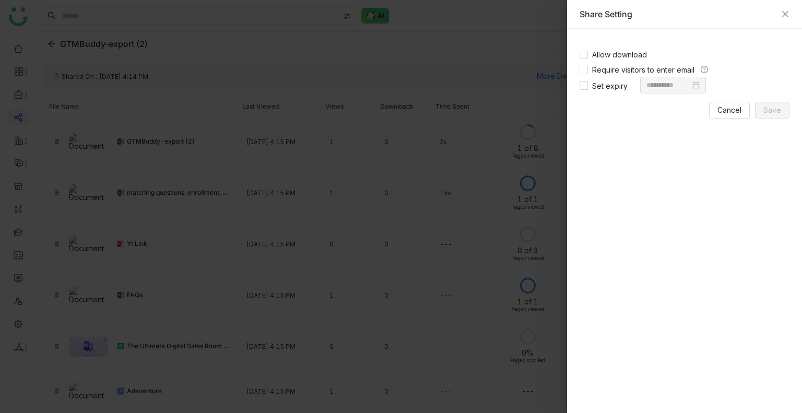
click at [794, 13] on div "Share Setting" at bounding box center [684, 14] width 235 height 29
click at [788, 15] on icon "Close" at bounding box center [785, 14] width 8 height 8
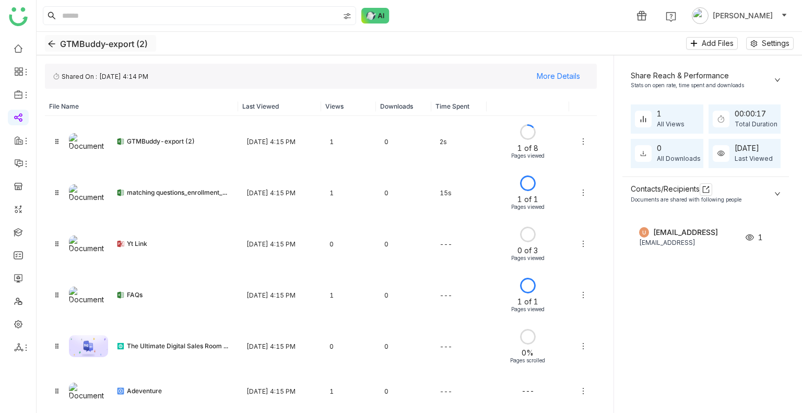
click at [51, 47] on icon "Back" at bounding box center [52, 44] width 8 height 8
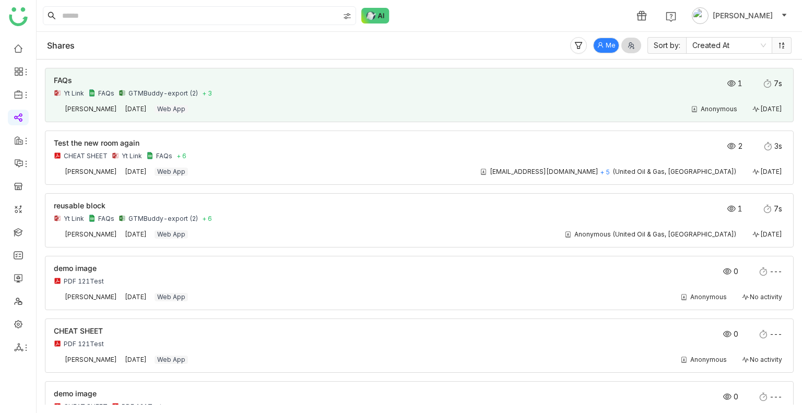
click at [556, 91] on div "Yt Link FAQs GTMBuddy-export (2) + 3" at bounding box center [346, 93] width 585 height 8
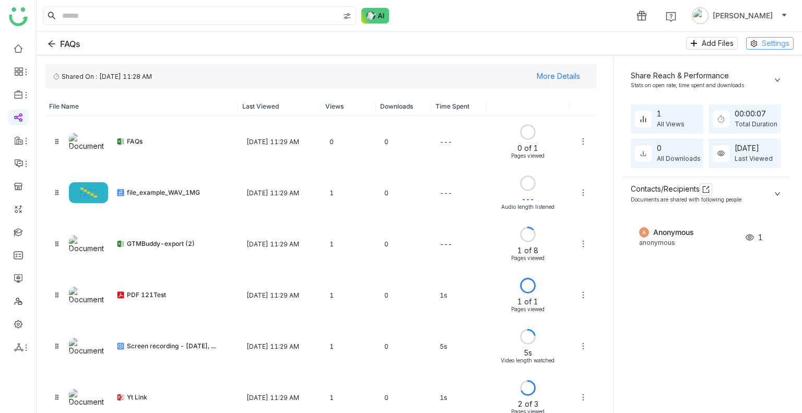
click at [769, 39] on span "Settings" at bounding box center [776, 43] width 28 height 11
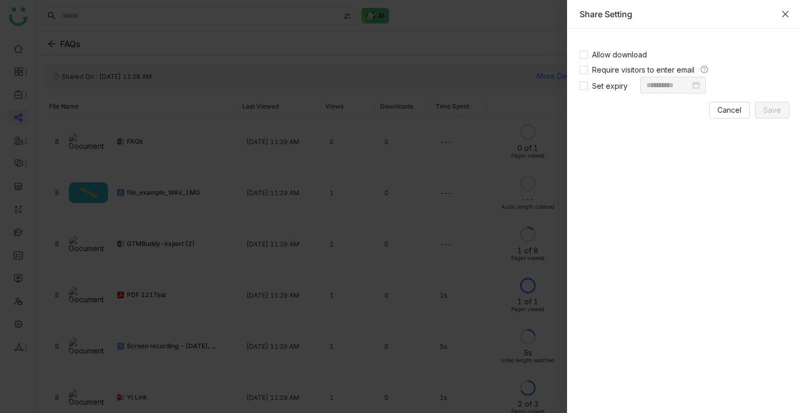
click at [786, 11] on icon "Close" at bounding box center [785, 14] width 8 height 8
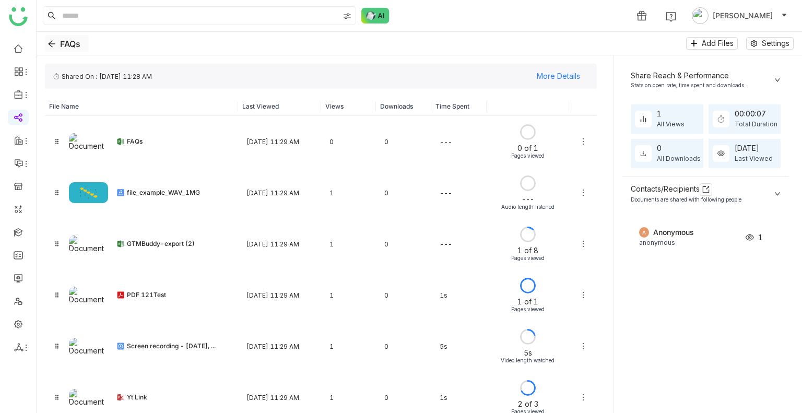
click at [48, 46] on icon "Back" at bounding box center [52, 44] width 8 height 8
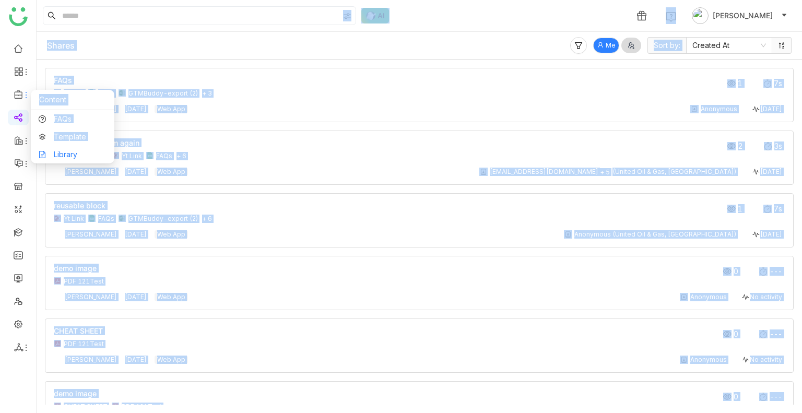
drag, startPoint x: 13, startPoint y: 91, endPoint x: 77, endPoint y: 162, distance: 95.8
click at [77, 162] on body "1 Uday Bhanu Shares Me Sort by: Created At FAQs Yt Link FAQs GTMBuddy-export (2…" at bounding box center [401, 206] width 802 height 413
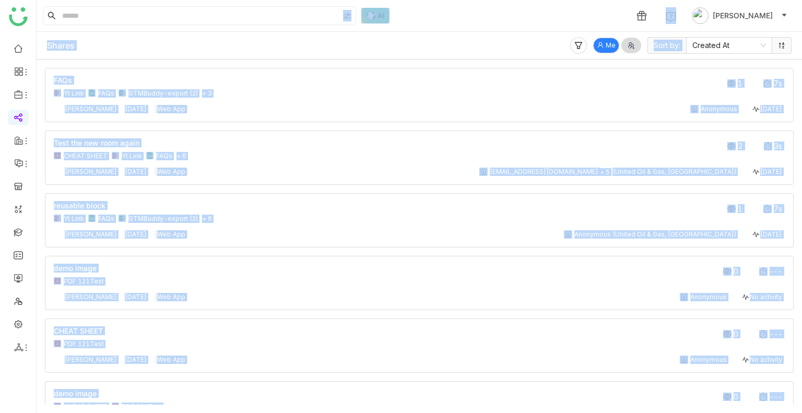
click at [77, 162] on div "Test the new room again CHEAT SHEET Yt Link FAQs + 6 2 3s" at bounding box center [419, 152] width 731 height 26
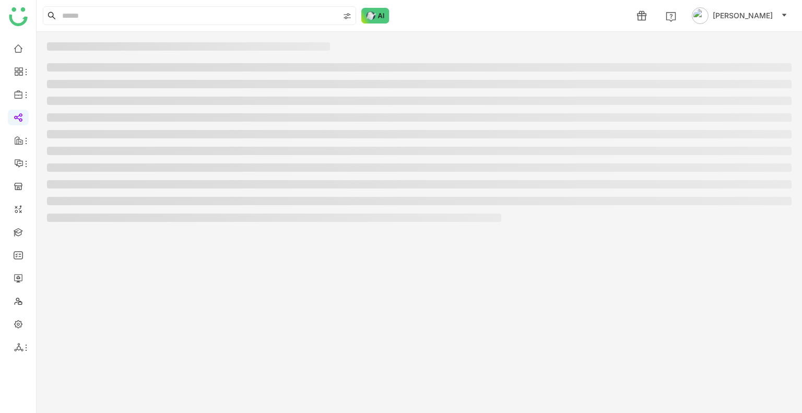
click at [77, 162] on ul at bounding box center [419, 142] width 745 height 159
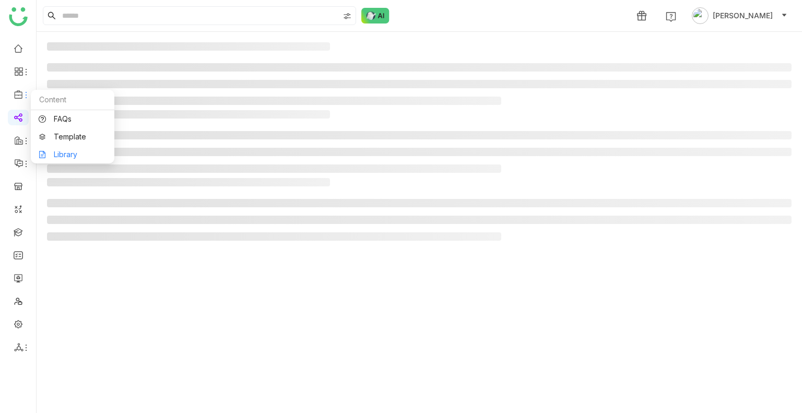
click at [59, 151] on link "Library" at bounding box center [73, 154] width 68 height 7
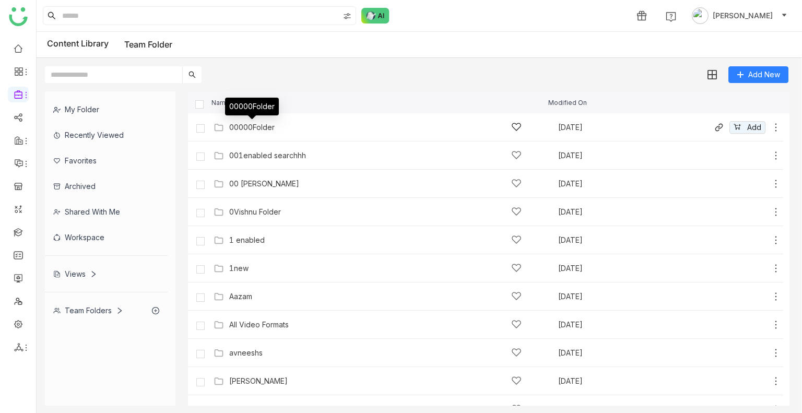
click at [232, 130] on div "00000Folder" at bounding box center [251, 127] width 45 height 8
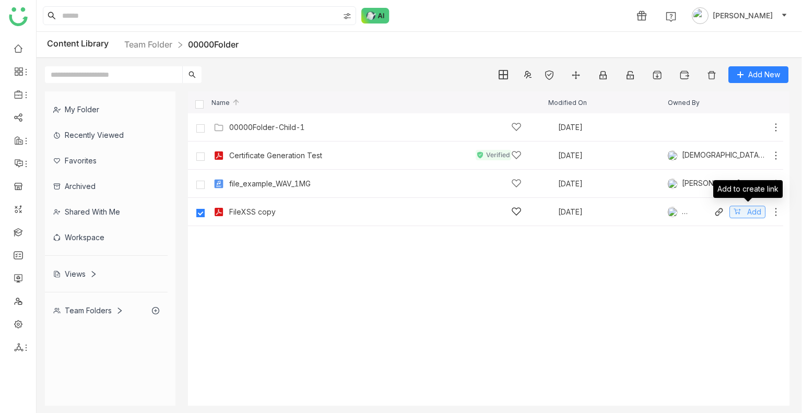
click at [748, 186] on span "Add" at bounding box center [755, 211] width 14 height 11
click at [599, 12] on div "Share" at bounding box center [589, 15] width 20 height 11
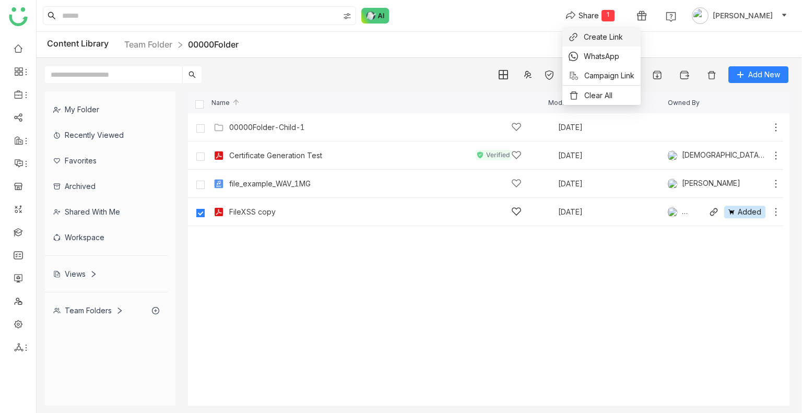
click at [598, 38] on span "Create Link" at bounding box center [603, 36] width 39 height 11
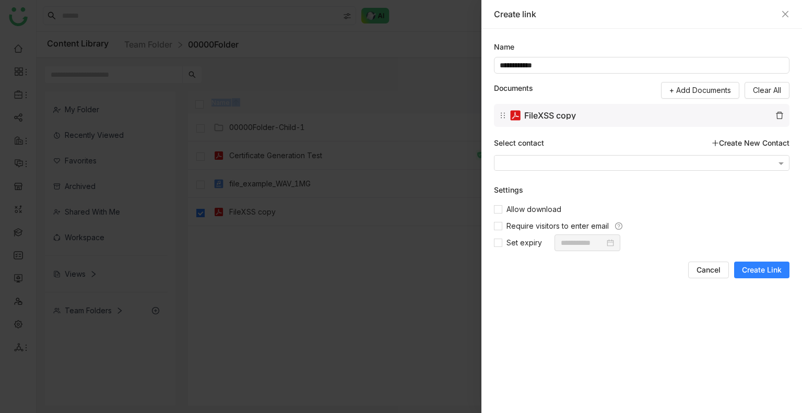
click at [749, 186] on span "Create Link" at bounding box center [762, 270] width 40 height 10
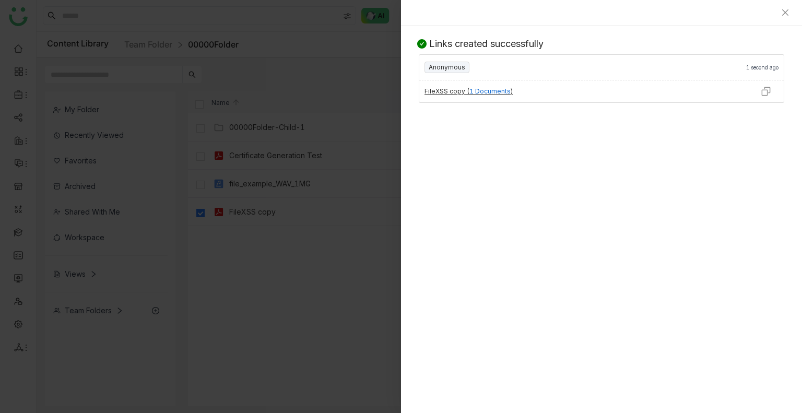
click at [765, 98] on div at bounding box center [766, 91] width 36 height 22
click at [767, 92] on img at bounding box center [766, 91] width 10 height 10
click at [786, 14] on icon "Close" at bounding box center [785, 12] width 8 height 8
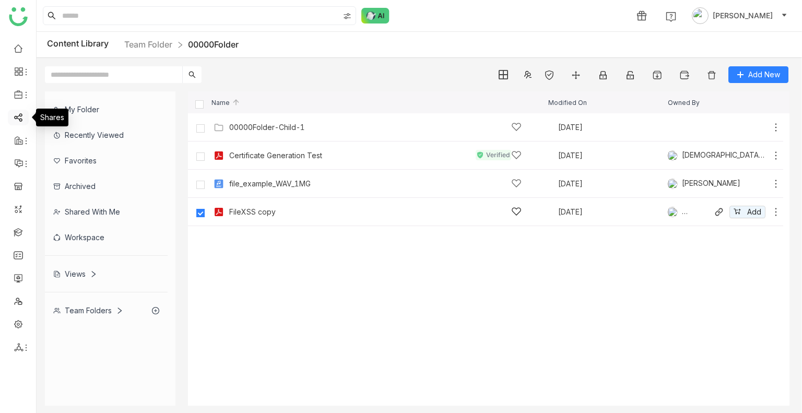
click at [19, 121] on link at bounding box center [18, 116] width 9 height 9
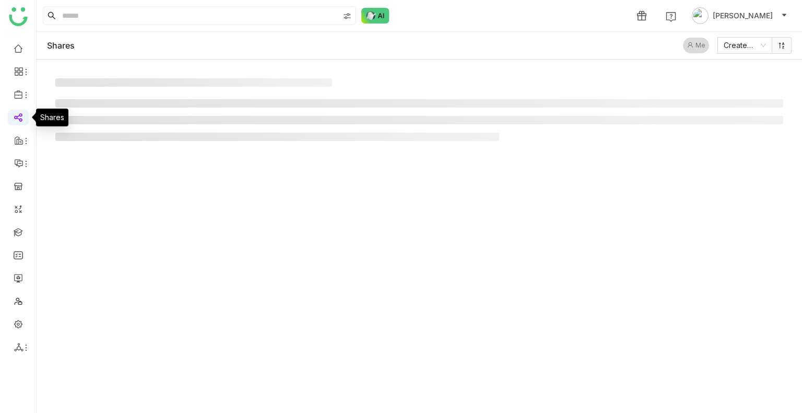
click at [19, 121] on link at bounding box center [18, 116] width 9 height 9
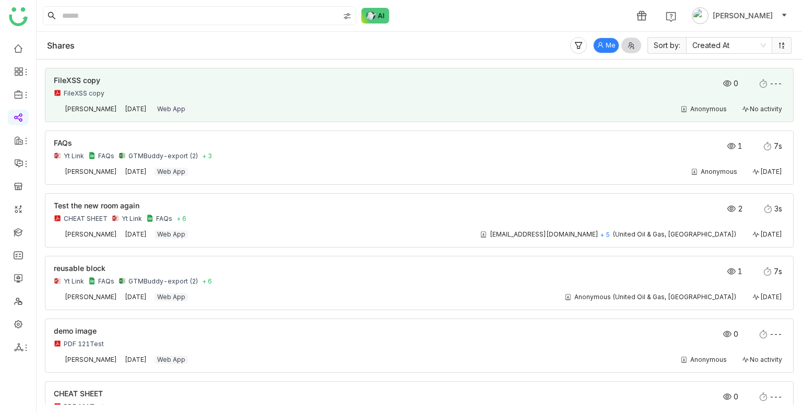
click at [424, 85] on div "FileXSS copy FileXSS copy" at bounding box center [346, 87] width 585 height 21
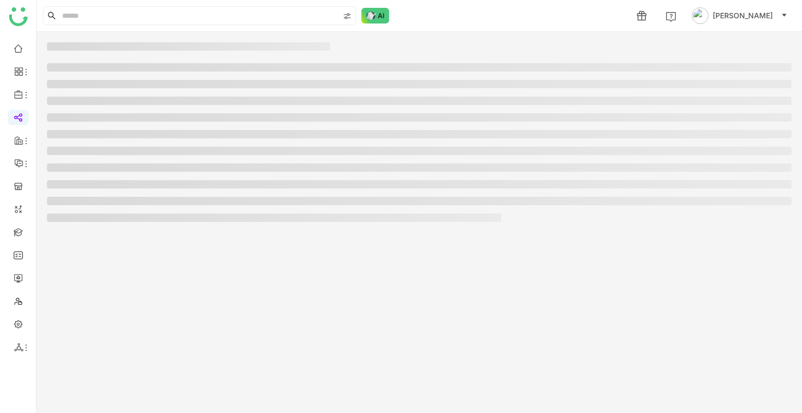
click at [424, 85] on li at bounding box center [419, 84] width 745 height 8
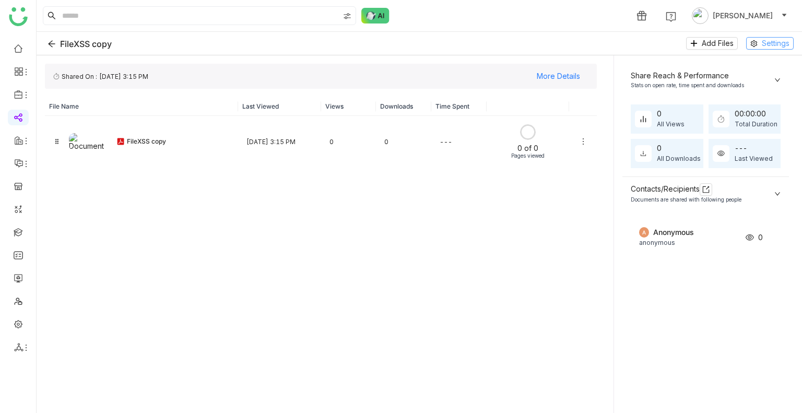
click at [754, 46] on icon at bounding box center [754, 43] width 6 height 7
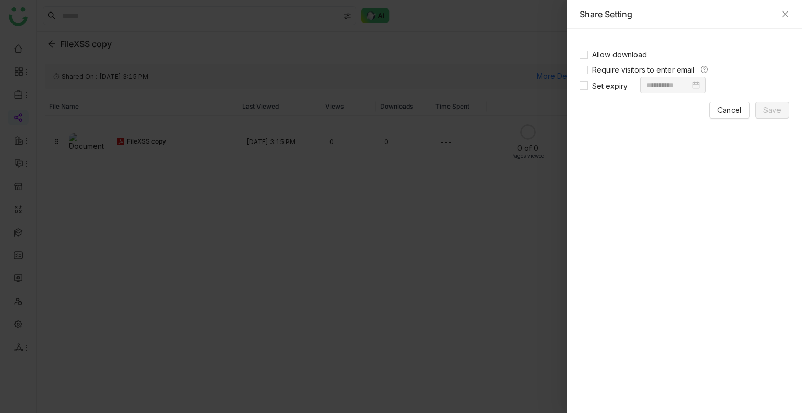
click at [788, 19] on div "Share Setting" at bounding box center [685, 13] width 210 height 11
click at [787, 18] on div "Share Setting" at bounding box center [685, 13] width 210 height 11
click at [765, 2] on div "Share Setting" at bounding box center [684, 14] width 235 height 29
click at [75, 47] on div at bounding box center [401, 206] width 802 height 413
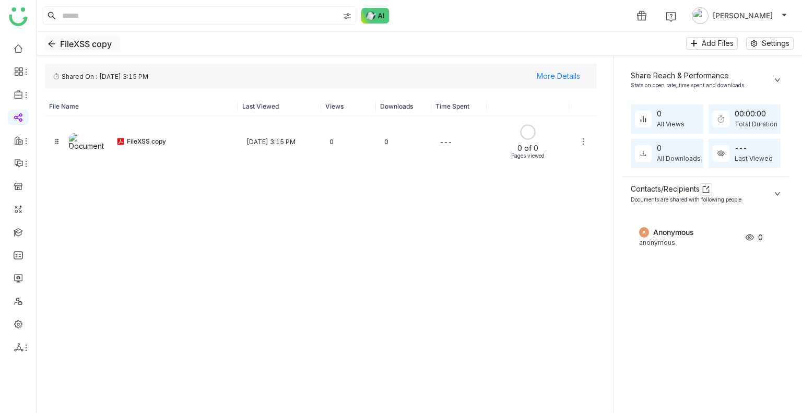
click at [53, 43] on icon "Back" at bounding box center [51, 44] width 7 height 7
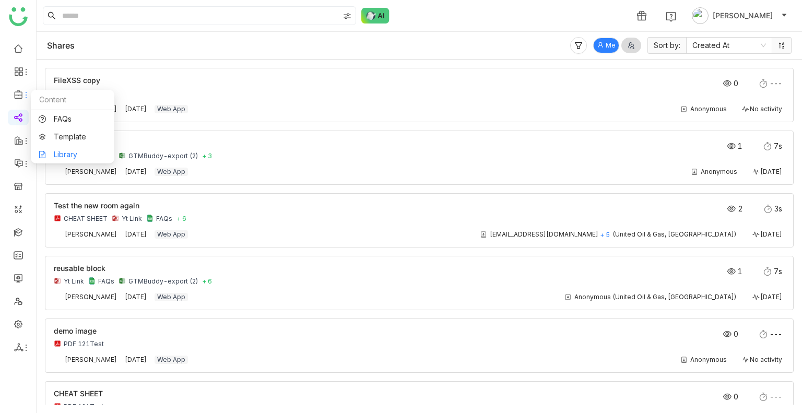
click at [85, 151] on link "Library" at bounding box center [73, 154] width 68 height 7
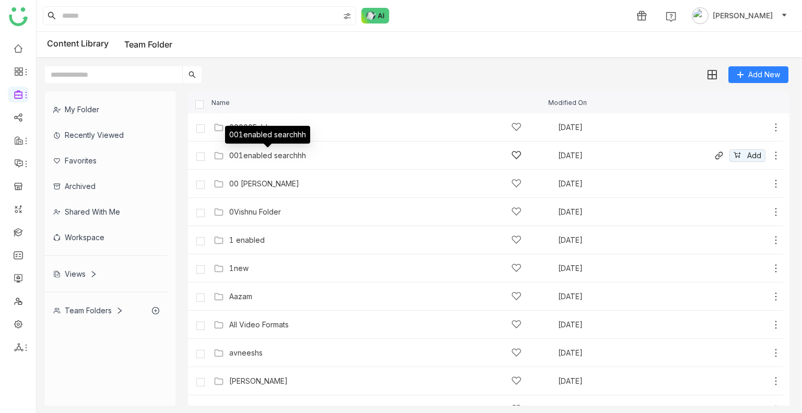
click at [268, 151] on body "1 Uday Bhanu Content Library Team Folder Add New My Folder Recently Viewed Favo…" at bounding box center [401, 206] width 802 height 413
drag, startPoint x: 268, startPoint y: 151, endPoint x: 251, endPoint y: 153, distance: 17.3
click at [251, 153] on div "001enabled searchhh" at bounding box center [267, 155] width 77 height 8
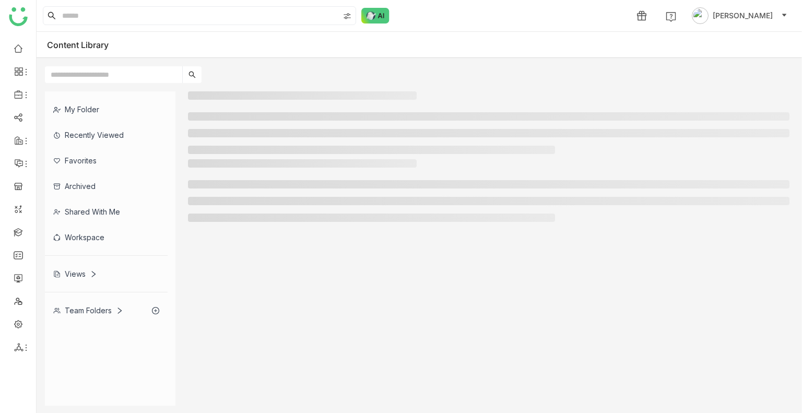
click at [251, 153] on li at bounding box center [371, 150] width 367 height 8
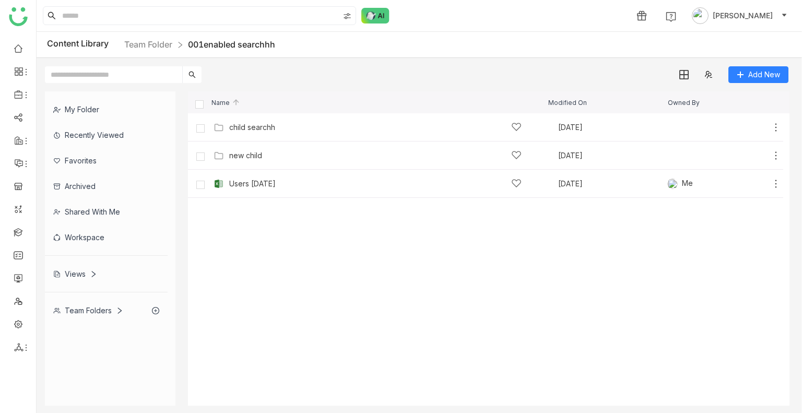
click at [232, 186] on cdk-virtual-scroll-viewport "child searchh Aug 29, 2025 Add new child Aug 29, 2025 Add Users 08-25-2025 Aug …" at bounding box center [489, 259] width 602 height 293
click at [738, 181] on icon at bounding box center [737, 183] width 6 height 6
click at [599, 16] on div "Share" at bounding box center [589, 15] width 20 height 11
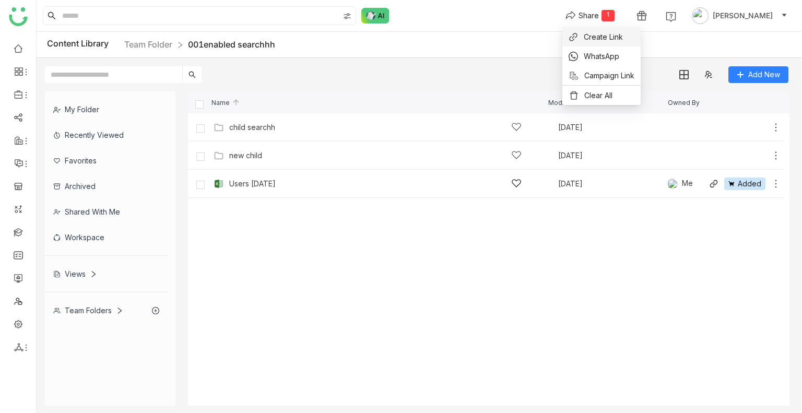
click at [602, 32] on span "Create Link" at bounding box center [603, 36] width 39 height 11
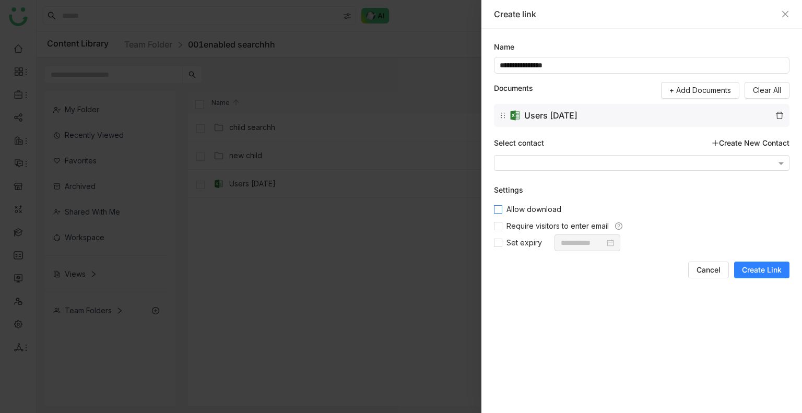
click at [527, 186] on span "Allow download" at bounding box center [534, 209] width 63 height 11
click at [757, 186] on span "Create Link" at bounding box center [762, 270] width 40 height 10
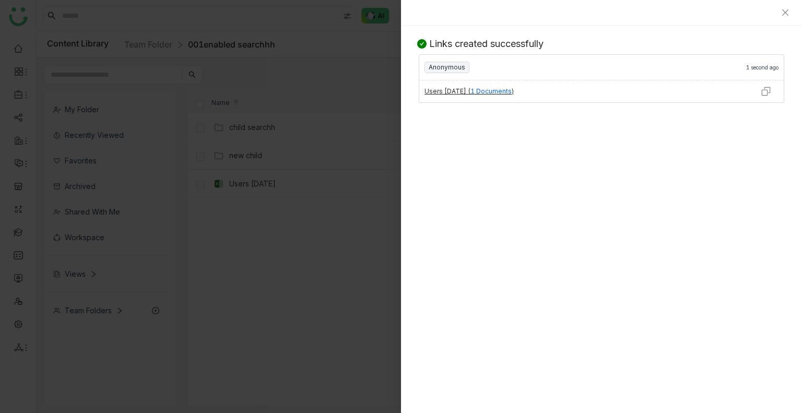
click at [764, 96] on img at bounding box center [766, 91] width 10 height 10
click at [784, 15] on icon "Close" at bounding box center [786, 12] width 6 height 6
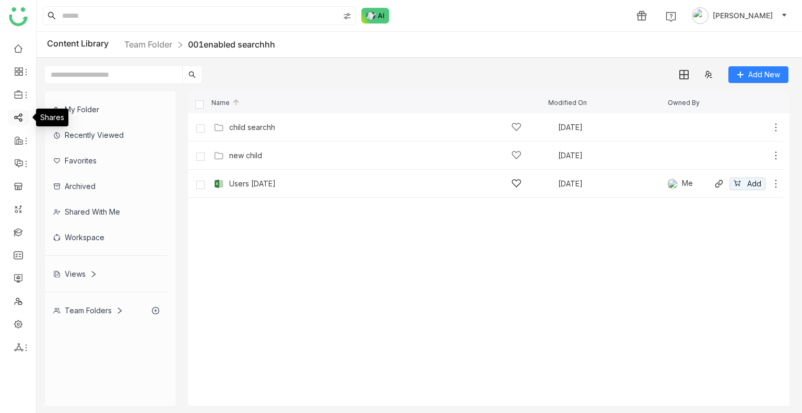
click at [16, 112] on link at bounding box center [18, 116] width 9 height 9
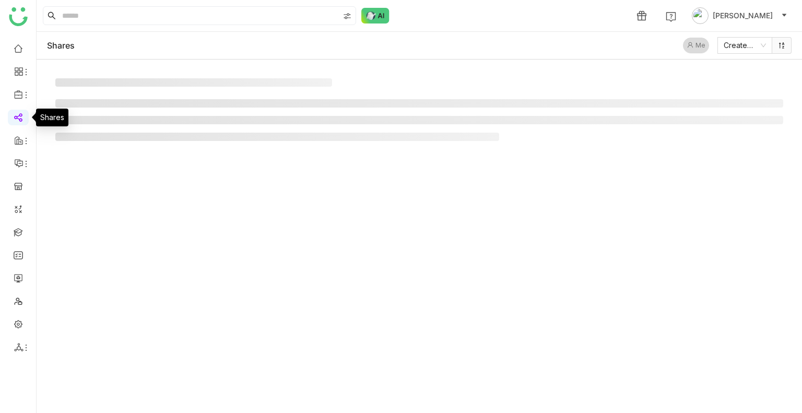
click at [16, 112] on link at bounding box center [18, 116] width 9 height 9
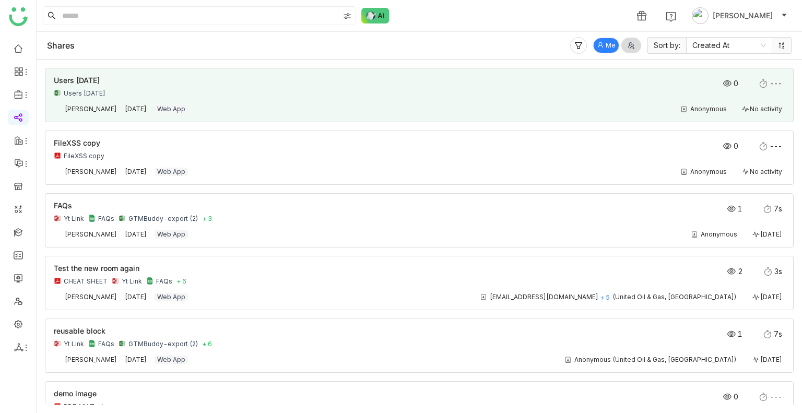
click at [253, 94] on div "Users 08-25-2025" at bounding box center [346, 93] width 585 height 8
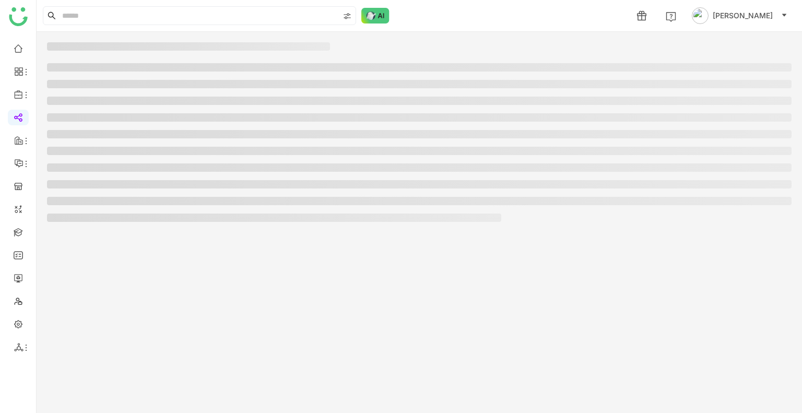
click at [253, 94] on ul at bounding box center [419, 142] width 745 height 159
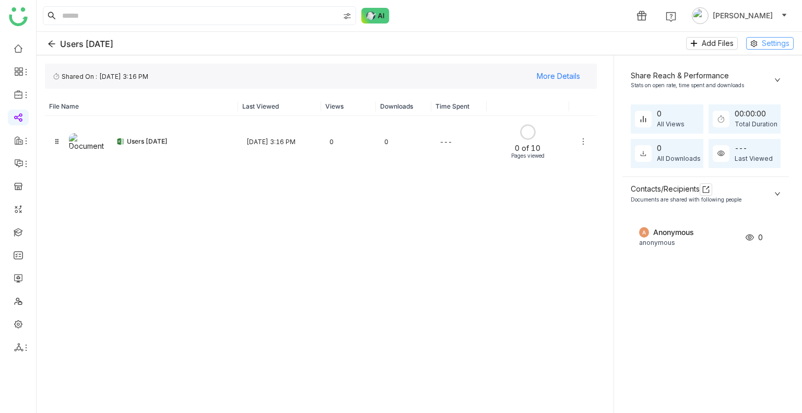
click at [759, 49] on button "Settings" at bounding box center [770, 43] width 48 height 13
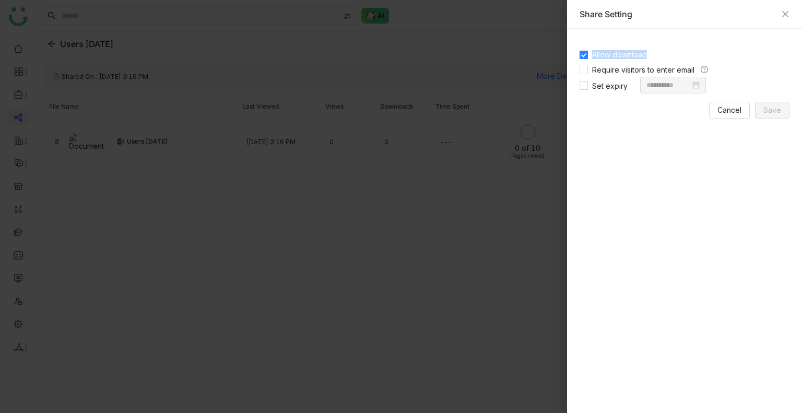
drag, startPoint x: 667, startPoint y: 54, endPoint x: 593, endPoint y: 56, distance: 74.2
click at [593, 56] on label "Allow download" at bounding box center [685, 53] width 210 height 15
copy span "Allow download"
click at [784, 7] on div "Share Setting" at bounding box center [684, 14] width 235 height 29
click at [788, 18] on button "Close" at bounding box center [785, 14] width 8 height 8
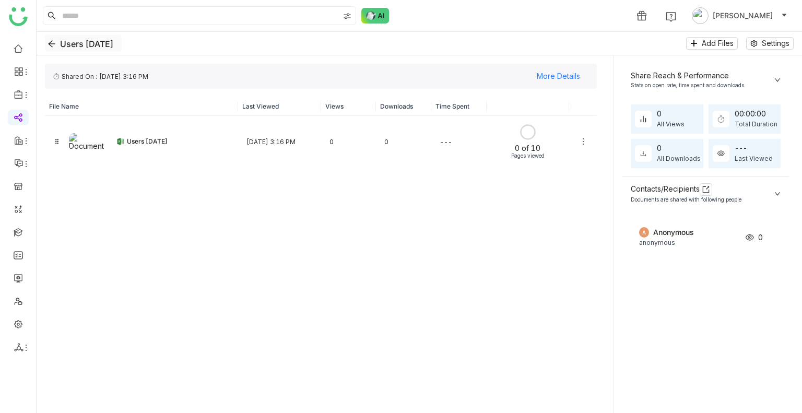
click at [50, 41] on icon "Back" at bounding box center [52, 44] width 8 height 8
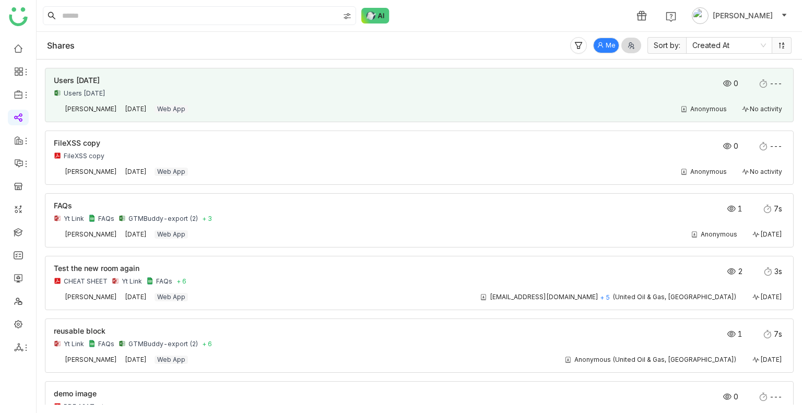
click at [89, 75] on nz-card "Users 08-25-2025 Users 08-25-2025 0 --- Uday Bhanu Sep 1, 2025 Web App Anonymou…" at bounding box center [419, 95] width 749 height 54
click at [100, 77] on span "Users 08-25-2025" at bounding box center [77, 80] width 46 height 9
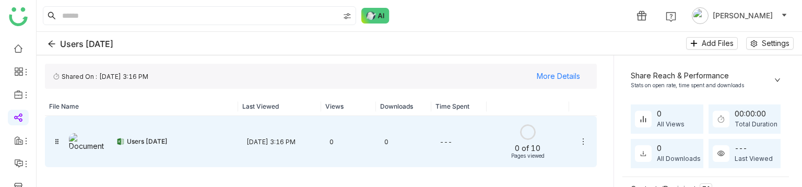
click at [582, 139] on icon at bounding box center [583, 141] width 8 height 8
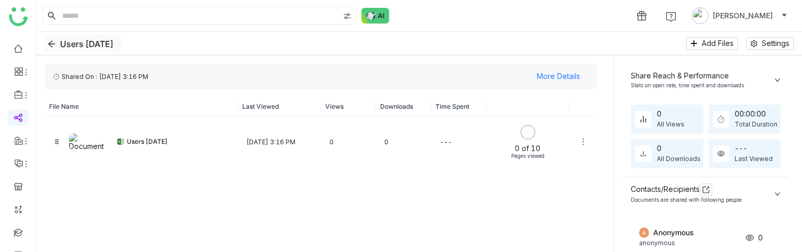
click at [50, 43] on icon "Back" at bounding box center [51, 44] width 7 height 7
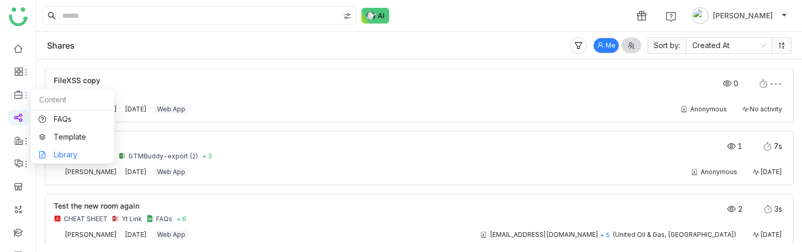
click at [83, 151] on link "Library" at bounding box center [73, 154] width 68 height 7
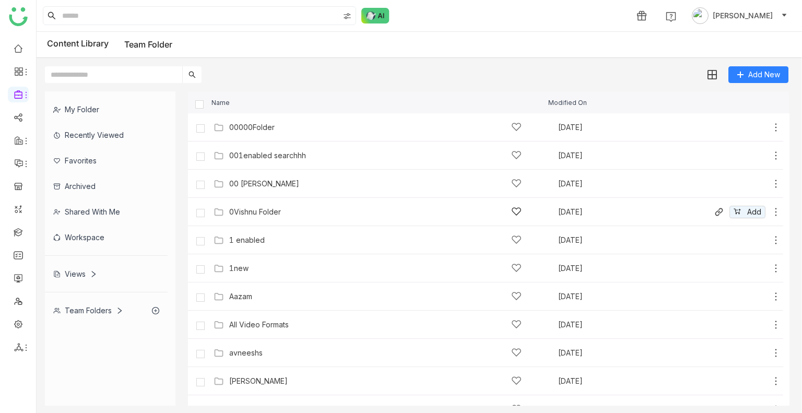
click at [282, 186] on div "0Vishnu Folder" at bounding box center [375, 211] width 293 height 11
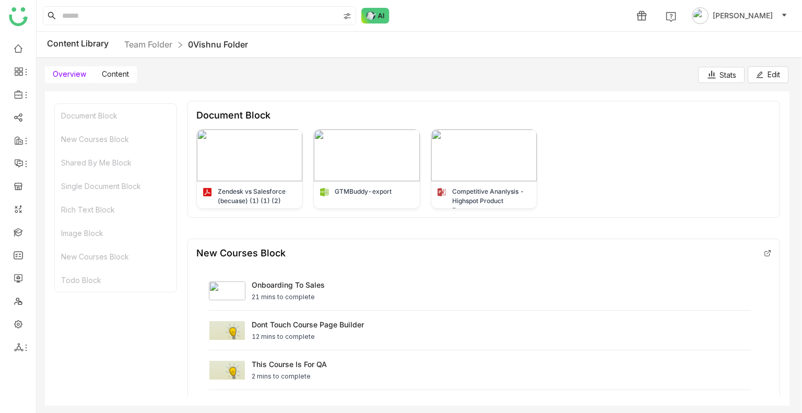
click at [107, 83] on label "Content" at bounding box center [115, 74] width 43 height 17
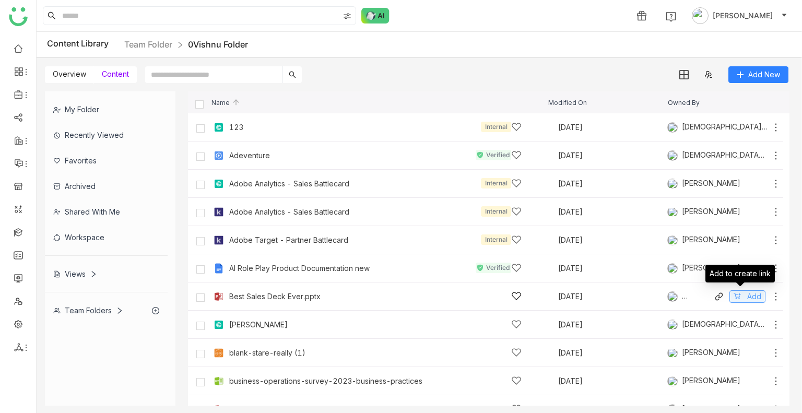
click at [748, 186] on span "Add" at bounding box center [755, 296] width 14 height 11
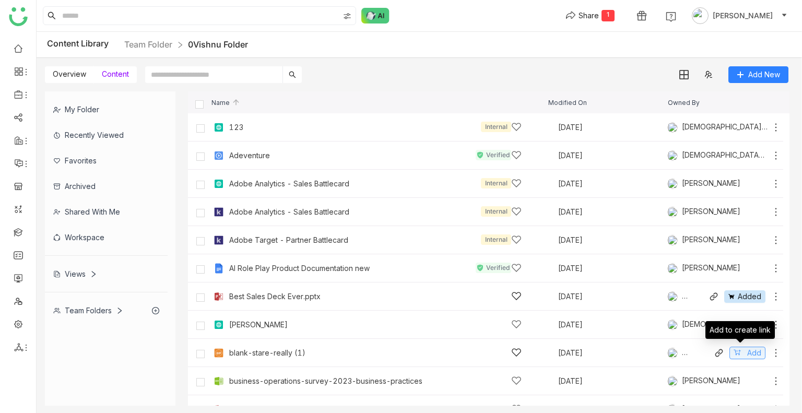
click at [748, 186] on span "Add" at bounding box center [755, 352] width 14 height 11
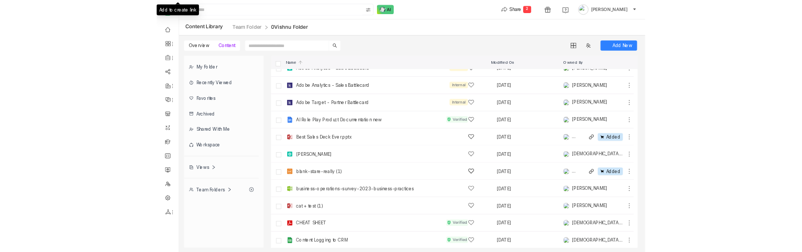
scroll to position [73, 0]
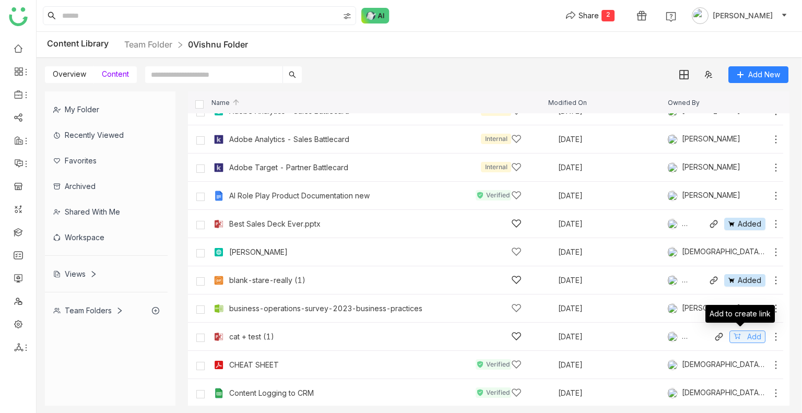
click at [734, 186] on icon at bounding box center [737, 336] width 7 height 7
click at [599, 20] on div "Share" at bounding box center [589, 15] width 20 height 11
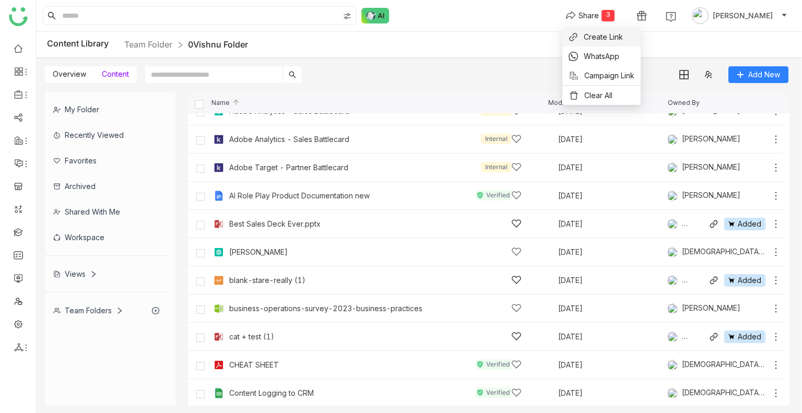
click at [591, 29] on li "Create Link" at bounding box center [602, 36] width 78 height 19
click at [599, 19] on div "Share" at bounding box center [589, 15] width 20 height 11
click at [598, 35] on span "Create Link" at bounding box center [603, 36] width 39 height 11
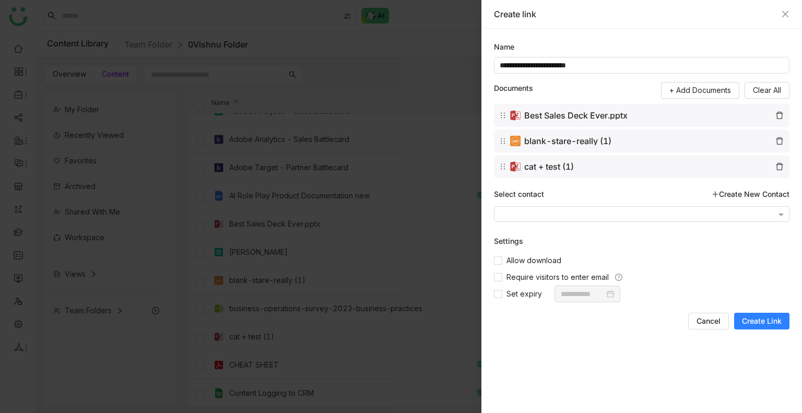
click at [757, 186] on span "Create Link" at bounding box center [762, 321] width 40 height 10
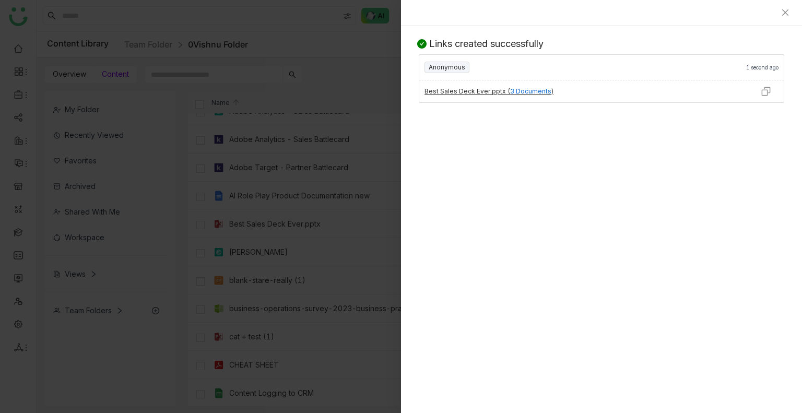
click at [763, 91] on img at bounding box center [766, 91] width 10 height 10
click at [769, 90] on img at bounding box center [766, 91] width 10 height 10
click at [261, 186] on div at bounding box center [401, 206] width 802 height 413
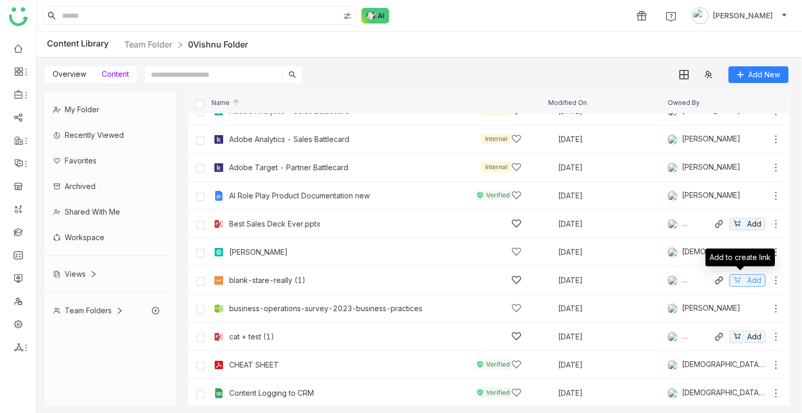
click at [738, 186] on button "Add" at bounding box center [748, 280] width 36 height 13
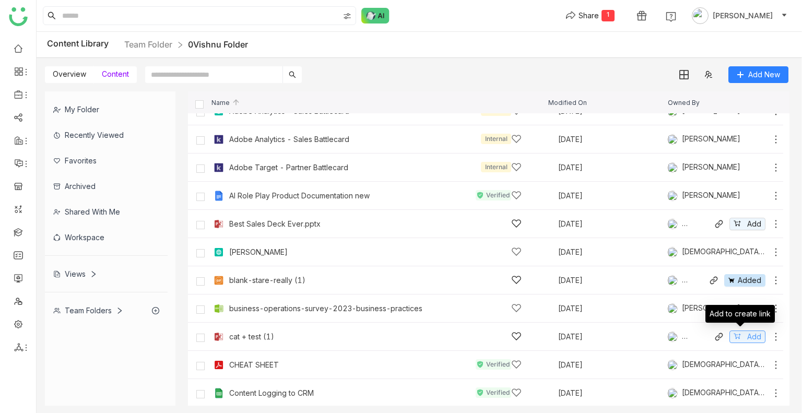
click at [748, 186] on span "Add" at bounding box center [755, 336] width 14 height 11
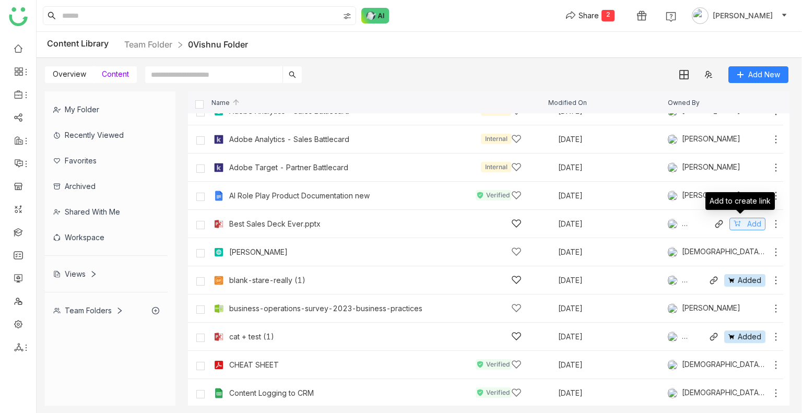
click at [748, 186] on span "Add" at bounding box center [755, 223] width 14 height 11
click at [599, 13] on div "Share" at bounding box center [589, 15] width 20 height 11
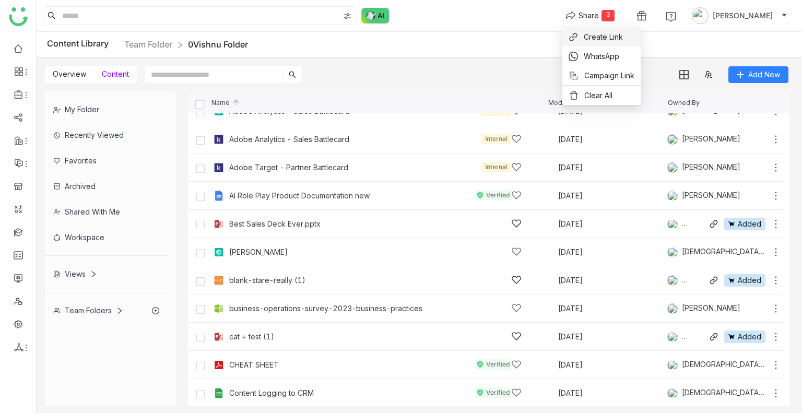
click at [597, 41] on span "Create Link" at bounding box center [603, 36] width 39 height 11
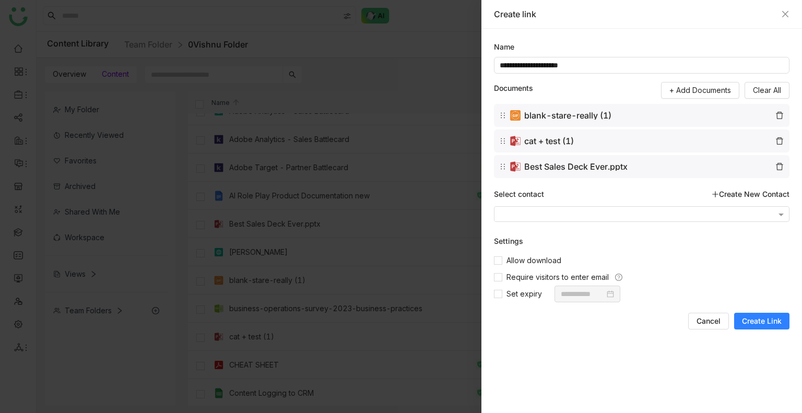
click at [749, 186] on span "Create Link" at bounding box center [762, 321] width 40 height 10
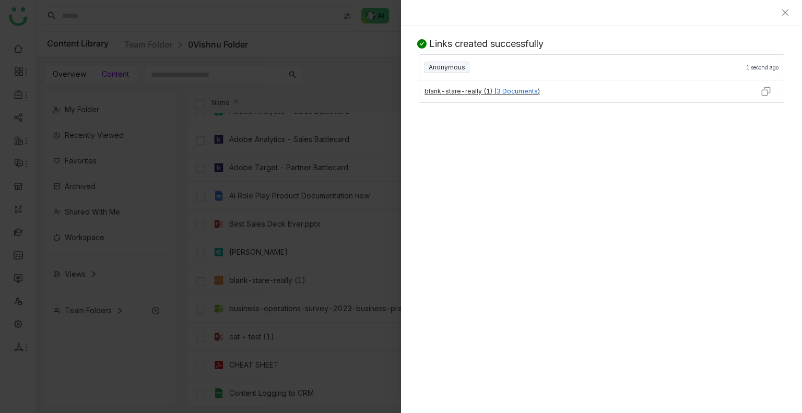
click at [772, 89] on div at bounding box center [766, 91] width 36 height 22
click at [766, 91] on img at bounding box center [766, 91] width 10 height 10
click at [761, 91] on img at bounding box center [766, 91] width 10 height 10
click at [786, 6] on div at bounding box center [601, 13] width 401 height 26
click at [16, 113] on div at bounding box center [401, 206] width 802 height 413
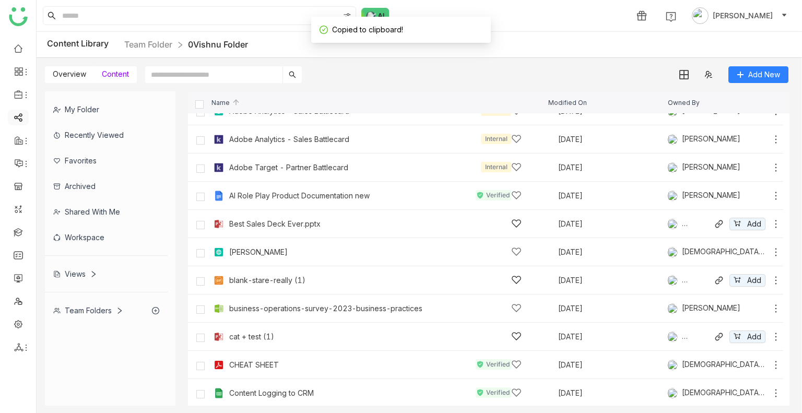
click at [16, 113] on link at bounding box center [18, 116] width 9 height 9
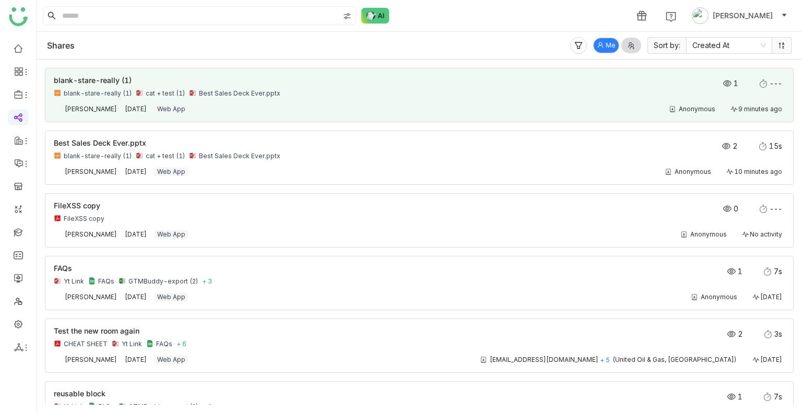
click at [211, 116] on nz-card "blank-stare-really (1) blank-stare-really (1) cat + test (1) Best Sales Deck Ev…" at bounding box center [419, 95] width 749 height 54
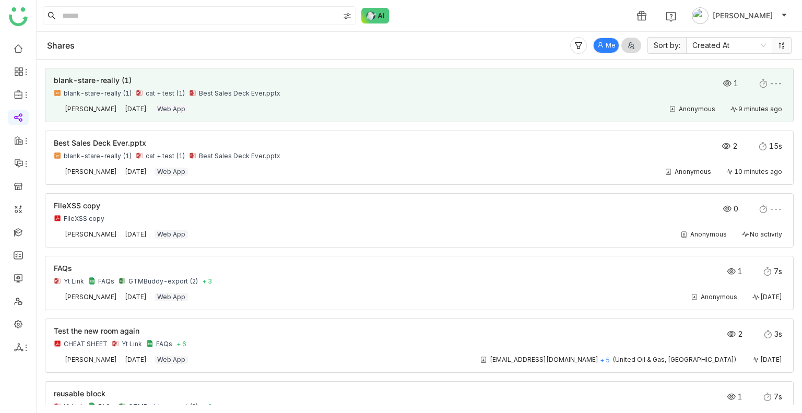
click at [297, 106] on div "Anonymous 9 minutes ago" at bounding box center [492, 109] width 587 height 8
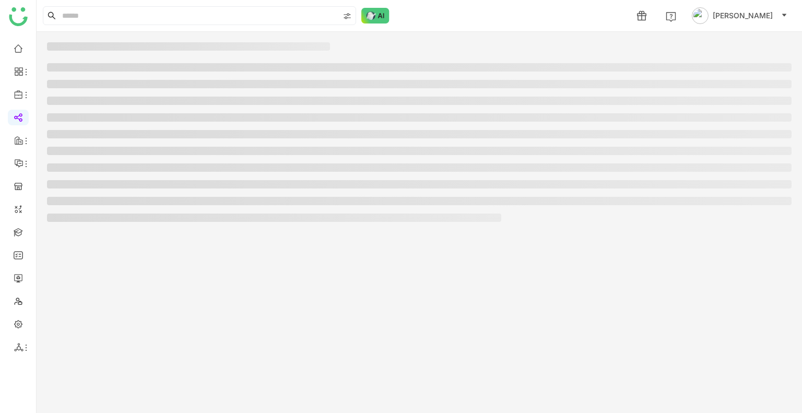
click at [297, 106] on ul at bounding box center [419, 142] width 745 height 159
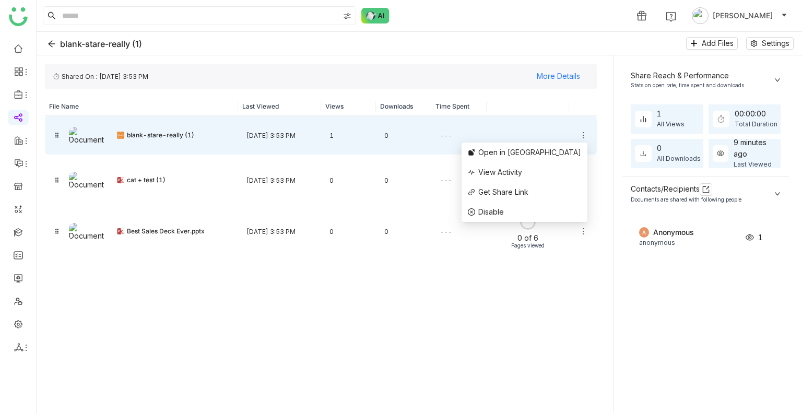
click at [582, 133] on icon at bounding box center [583, 135] width 8 height 8
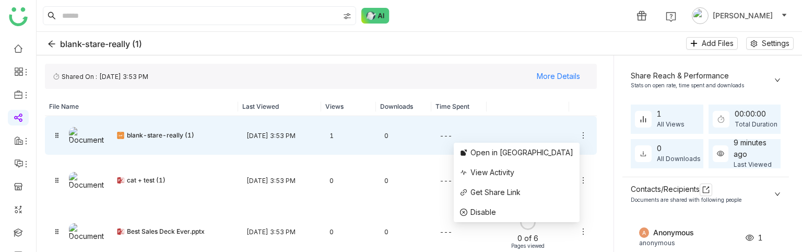
click at [579, 135] on icon at bounding box center [583, 135] width 8 height 8
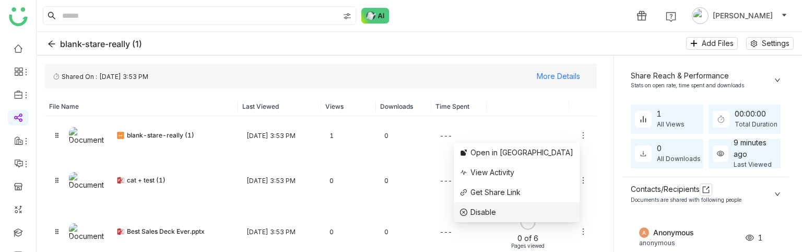
click at [535, 186] on li "Disable" at bounding box center [517, 212] width 126 height 20
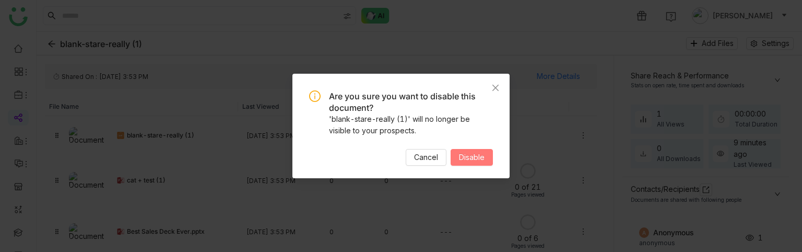
click at [483, 160] on span "Disable" at bounding box center [472, 156] width 26 height 11
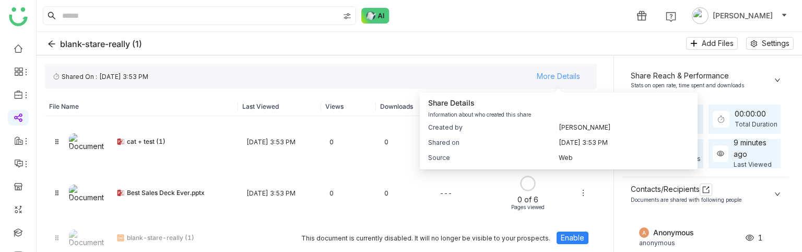
click at [562, 73] on span "More Details" at bounding box center [558, 76] width 43 height 16
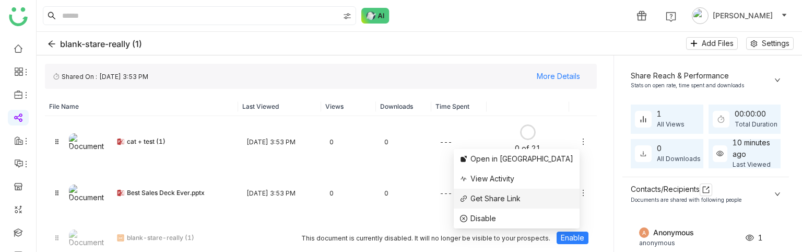
click at [521, 186] on span "Get Share Link" at bounding box center [496, 198] width 50 height 9
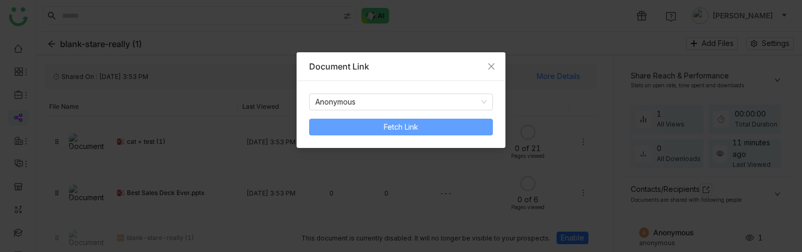
click at [402, 123] on span "Fetch Link" at bounding box center [401, 126] width 34 height 11
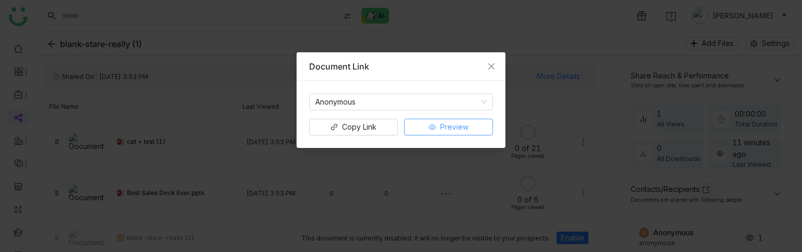
click at [445, 130] on span "Preview" at bounding box center [454, 126] width 28 height 11
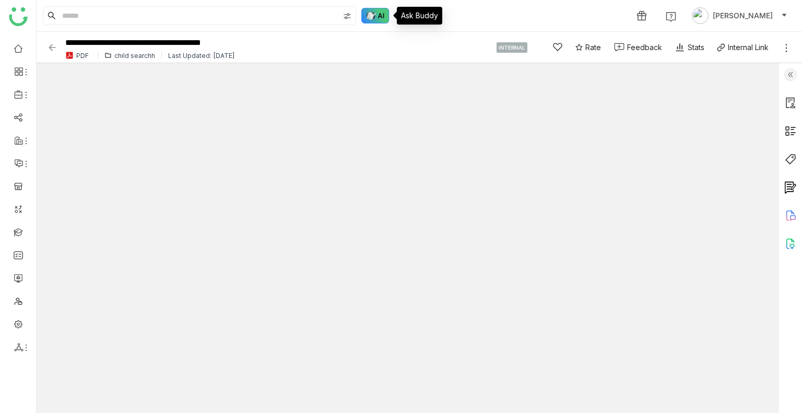
click at [368, 14] on img at bounding box center [375, 16] width 28 height 16
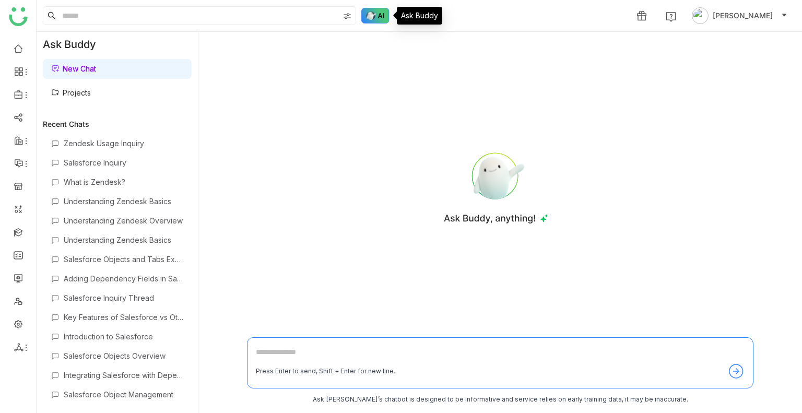
click at [368, 14] on img at bounding box center [375, 16] width 28 height 16
click at [91, 88] on link "Projects" at bounding box center [71, 92] width 40 height 9
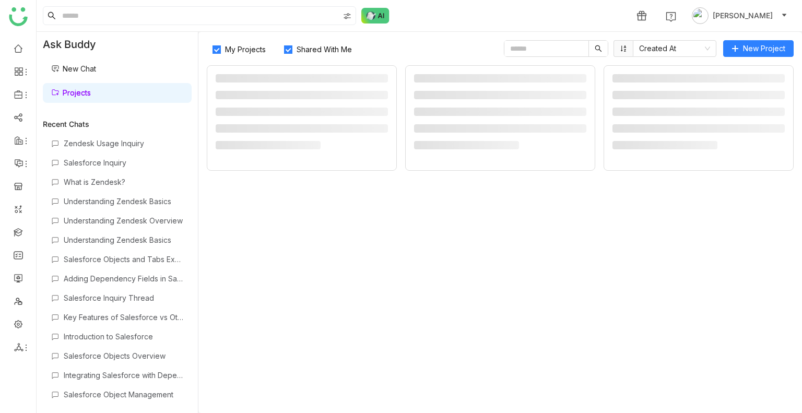
click at [91, 88] on link "Projects" at bounding box center [71, 92] width 40 height 9
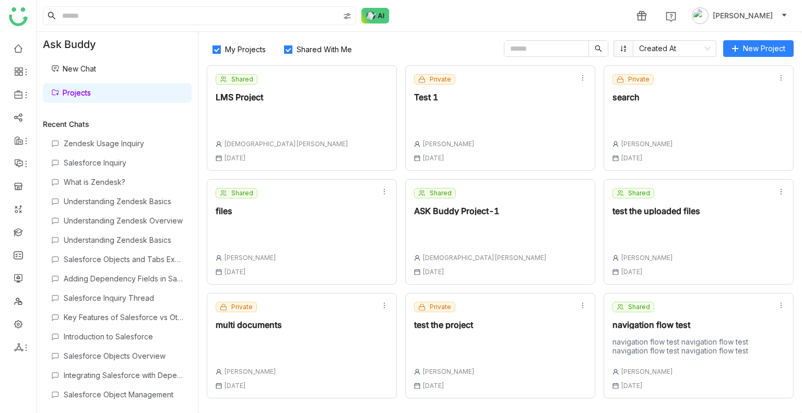
click at [91, 88] on link "Projects" at bounding box center [71, 92] width 40 height 9
click at [296, 48] on span "Shared With Me" at bounding box center [325, 49] width 64 height 9
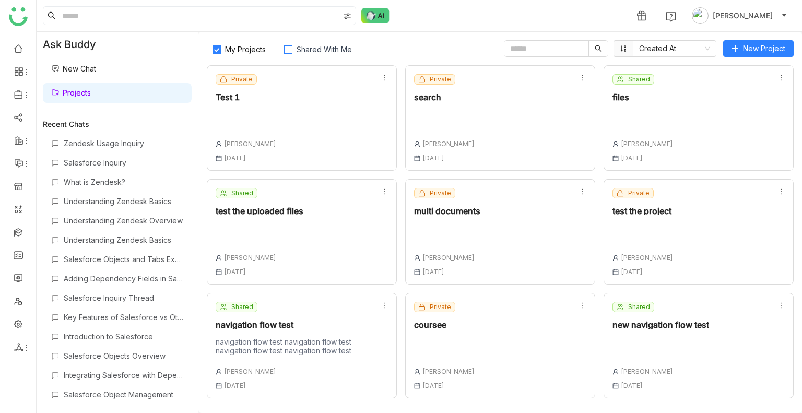
scroll to position [226, 0]
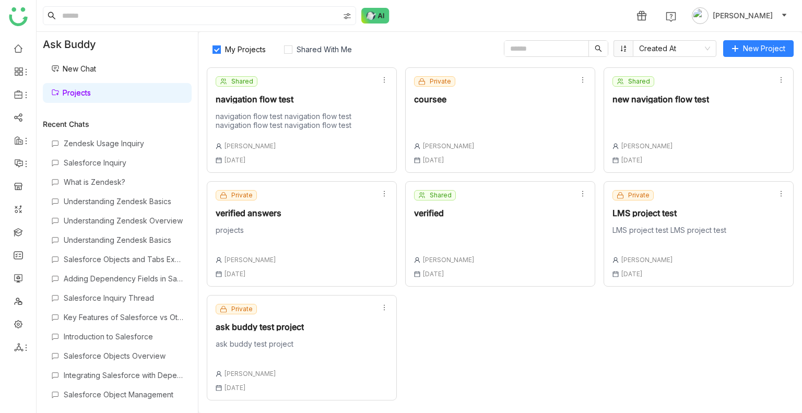
click at [497, 199] on div "Shared verified Uday Bhanu 18 Aug , 2025" at bounding box center [500, 234] width 190 height 106
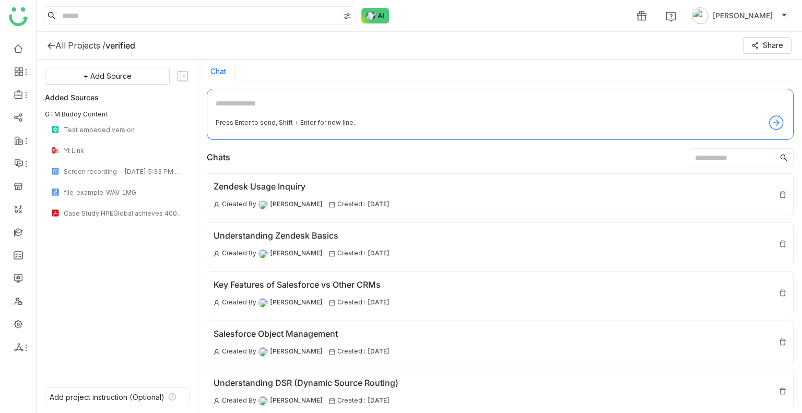
click at [497, 199] on div "Zendesk Usage Inquiry Created By Uday Bhanu Created : 01 Sep , 2025" at bounding box center [500, 194] width 587 height 43
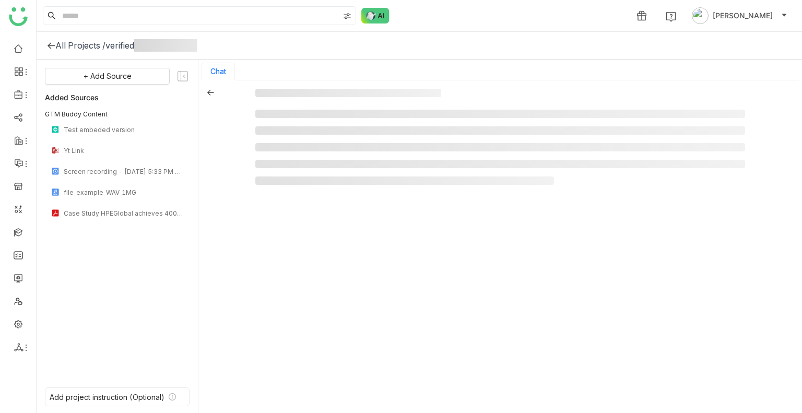
click at [497, 199] on div at bounding box center [500, 248] width 490 height 318
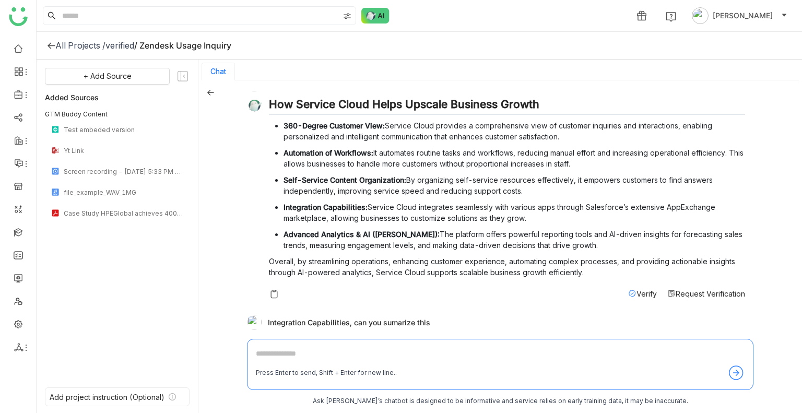
scroll to position [918, 0]
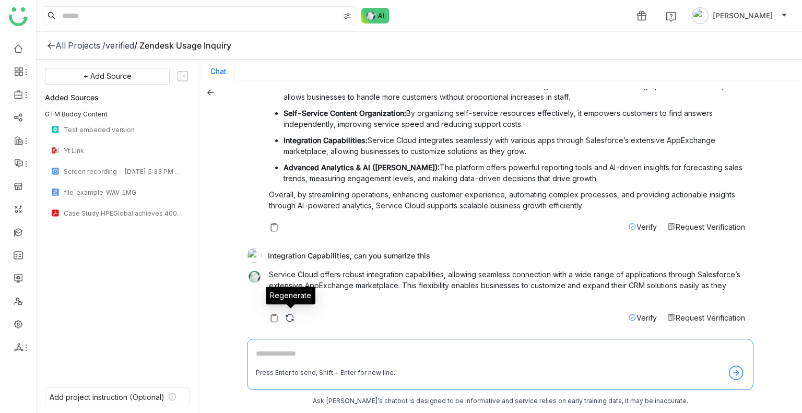
click at [290, 316] on img at bounding box center [290, 318] width 10 height 10
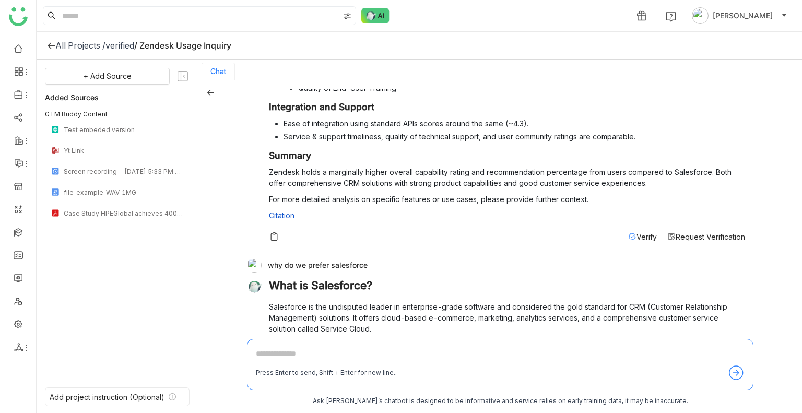
scroll to position [0, 0]
